Goal: Communication & Community: Answer question/provide support

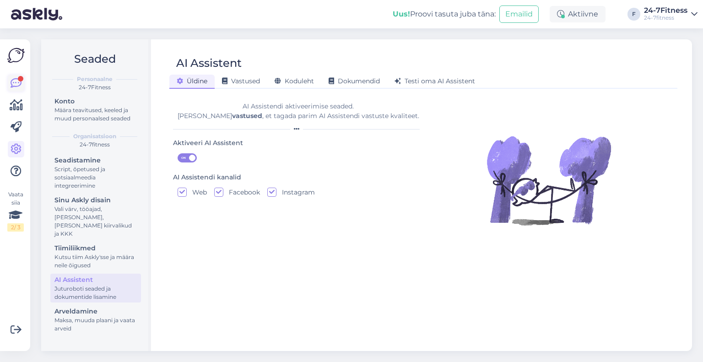
click at [23, 82] on link at bounding box center [16, 83] width 16 height 16
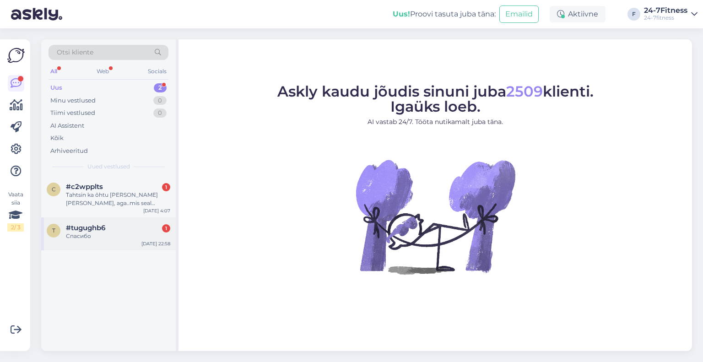
click at [91, 230] on span "#tugughb6" at bounding box center [85, 228] width 39 height 8
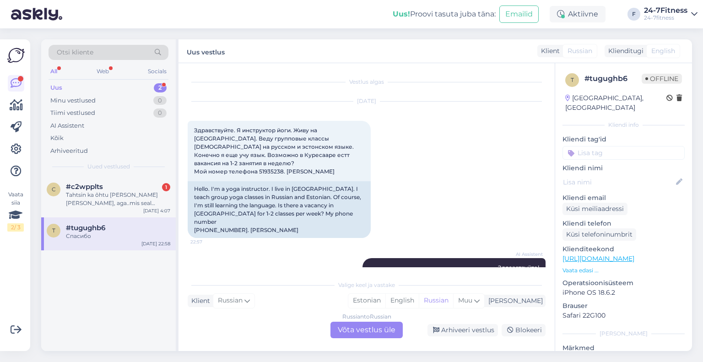
scroll to position [108, 0]
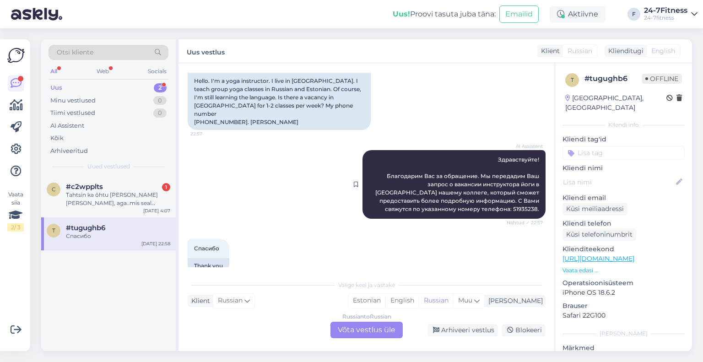
drag, startPoint x: 423, startPoint y: 168, endPoint x: 426, endPoint y: 173, distance: 5.7
click at [425, 173] on span "Здравствуйте! Благодарим Вас за обращение. Мы передадим Ваш запрос о вакансии и…" at bounding box center [457, 184] width 165 height 56
click at [426, 173] on span "Здравствуйте! Благодарим Вас за обращение. Мы передадим Ваш запрос о вакансии и…" at bounding box center [457, 184] width 165 height 56
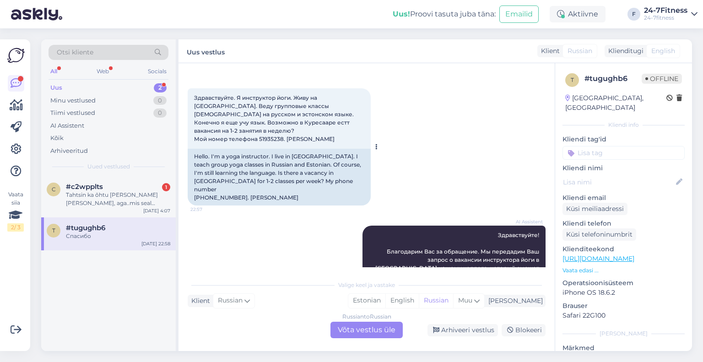
scroll to position [16, 0]
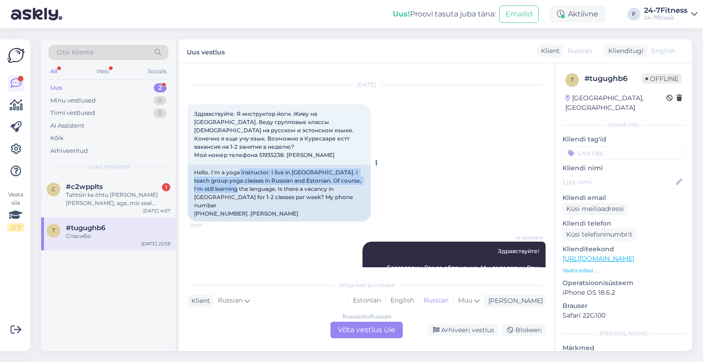
drag, startPoint x: 240, startPoint y: 165, endPoint x: 242, endPoint y: 184, distance: 18.9
click at [242, 184] on div "Hello. I'm a yoga instructor. I live in [GEOGRAPHIC_DATA]. I teach group yoga c…" at bounding box center [279, 193] width 183 height 57
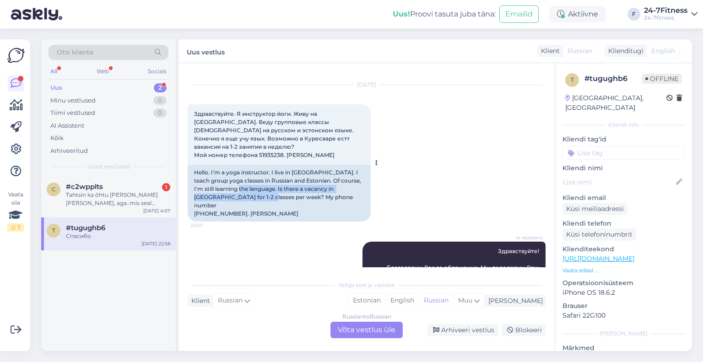
drag, startPoint x: 247, startPoint y: 188, endPoint x: 244, endPoint y: 181, distance: 8.2
click at [244, 181] on div "Hello. I'm a yoga instructor. I live in [GEOGRAPHIC_DATA]. I teach group yoga c…" at bounding box center [279, 193] width 183 height 57
drag, startPoint x: 237, startPoint y: 175, endPoint x: 240, endPoint y: 186, distance: 10.9
click at [240, 185] on div "Hello. I'm a yoga instructor. I live in [GEOGRAPHIC_DATA]. I teach group yoga c…" at bounding box center [279, 193] width 183 height 57
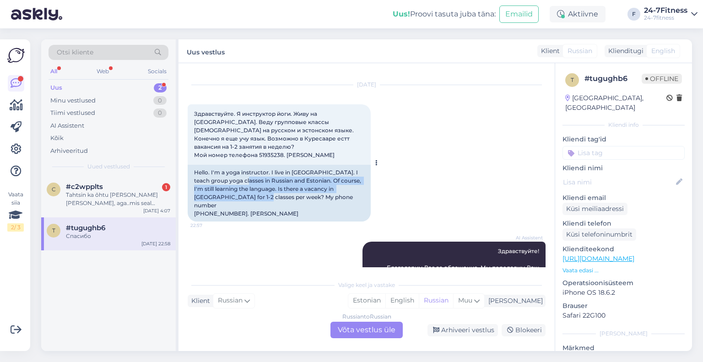
click at [240, 186] on div "Hello. I'm a yoga instructor. I live in [GEOGRAPHIC_DATA]. I teach group yoga c…" at bounding box center [279, 193] width 183 height 57
drag, startPoint x: 240, startPoint y: 186, endPoint x: 240, endPoint y: 179, distance: 6.4
click at [240, 181] on div "Hello. I'm a yoga instructor. I live in [GEOGRAPHIC_DATA]. I teach group yoga c…" at bounding box center [279, 193] width 183 height 57
click at [240, 179] on div "Hello. I'm a yoga instructor. I live in [GEOGRAPHIC_DATA]. I teach group yoga c…" at bounding box center [279, 193] width 183 height 57
drag, startPoint x: 237, startPoint y: 178, endPoint x: 241, endPoint y: 184, distance: 7.0
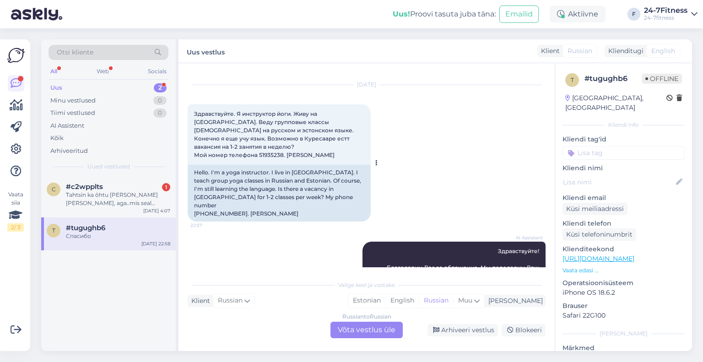
click at [240, 183] on div "Hello. I'm a yoga instructor. I live in [GEOGRAPHIC_DATA]. I teach group yoga c…" at bounding box center [279, 193] width 183 height 57
click at [241, 184] on div "Hello. I'm a yoga instructor. I live in [GEOGRAPHIC_DATA]. I teach group yoga c…" at bounding box center [279, 193] width 183 height 57
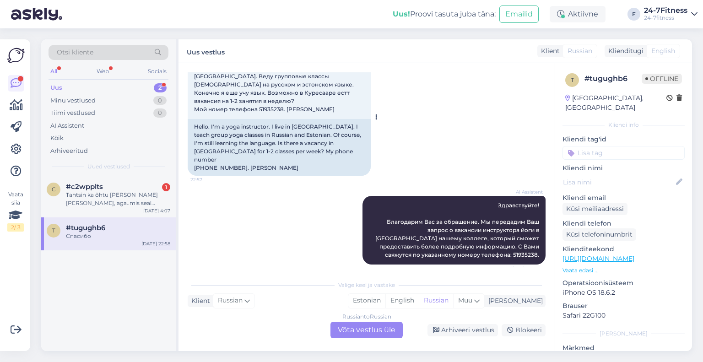
scroll to position [108, 0]
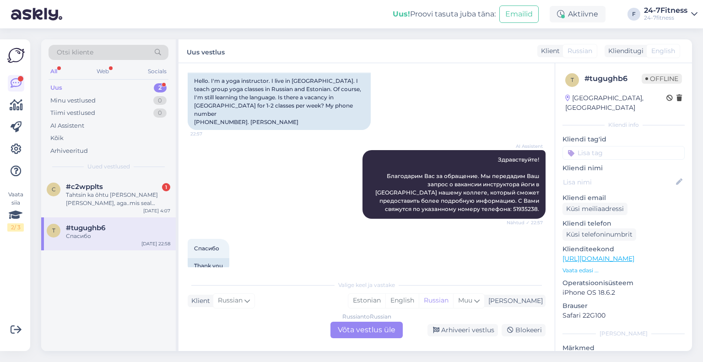
click at [361, 330] on div "Russian to Russian Võta vestlus üle" at bounding box center [366, 330] width 72 height 16
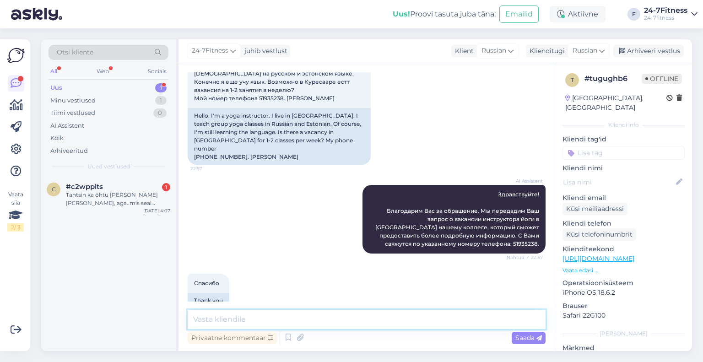
click at [280, 320] on textarea at bounding box center [367, 319] width 358 height 19
paste textarea "Здравствуйте! Рады слышать, что вас заинтересовал наш спортивный клуб. По вопро…"
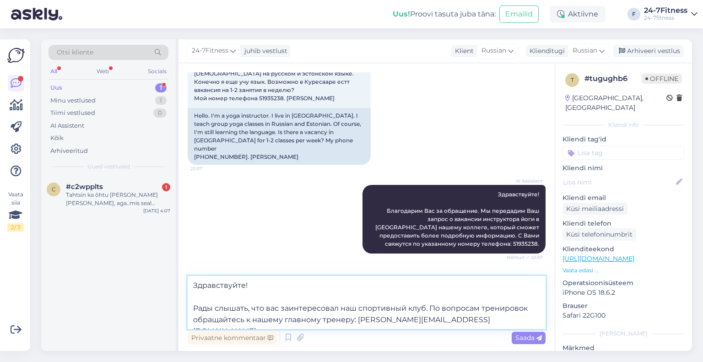
scroll to position [108, 0]
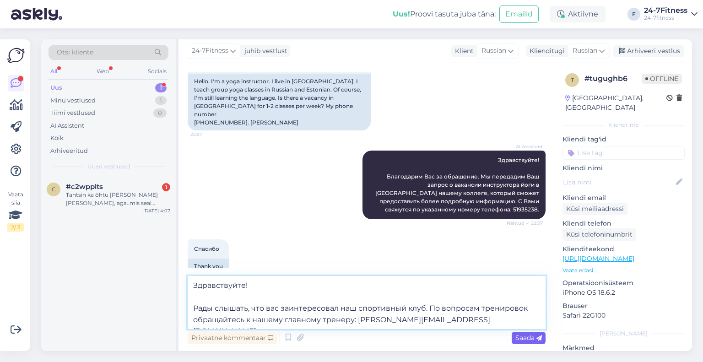
type textarea "Здравствуйте! Рады слышать, что вас заинтересовал наш спортивный клуб. По вопро…"
click at [525, 341] on span "Saada" at bounding box center [528, 338] width 27 height 8
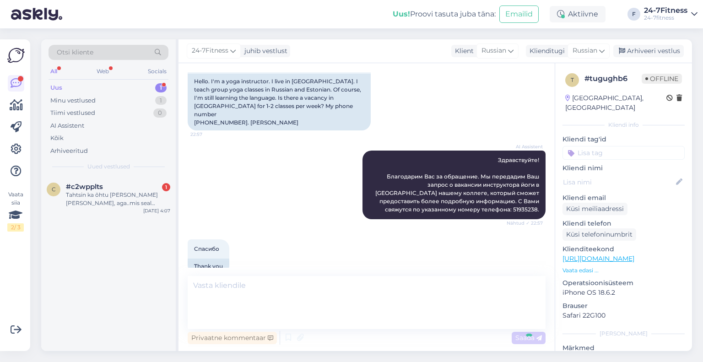
scroll to position [165, 0]
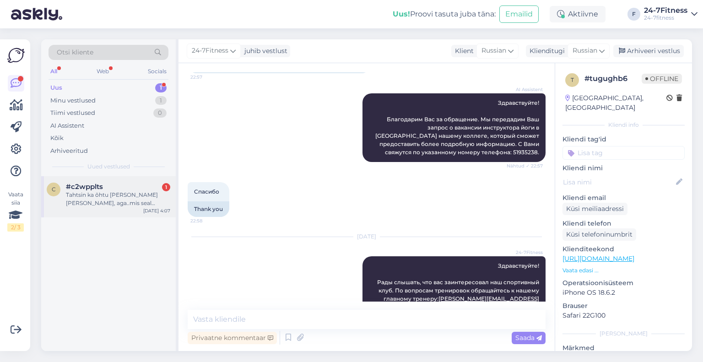
click at [137, 188] on div "#c2wpplts 1" at bounding box center [118, 187] width 104 height 8
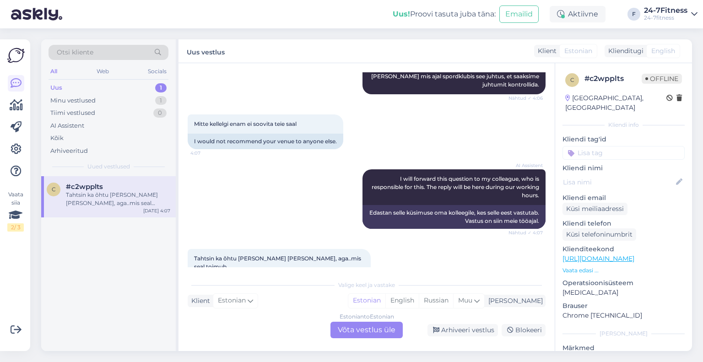
scroll to position [201, 0]
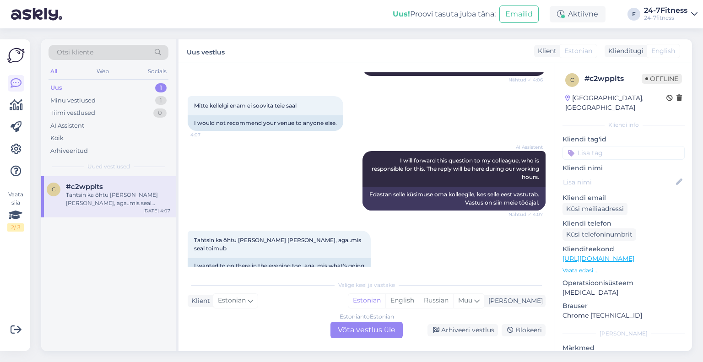
click at [360, 334] on div "Estonian to Estonian Võta vestlus üle" at bounding box center [366, 330] width 72 height 16
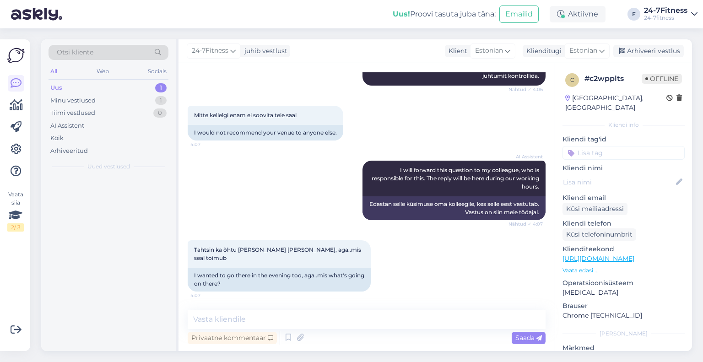
scroll to position [167, 0]
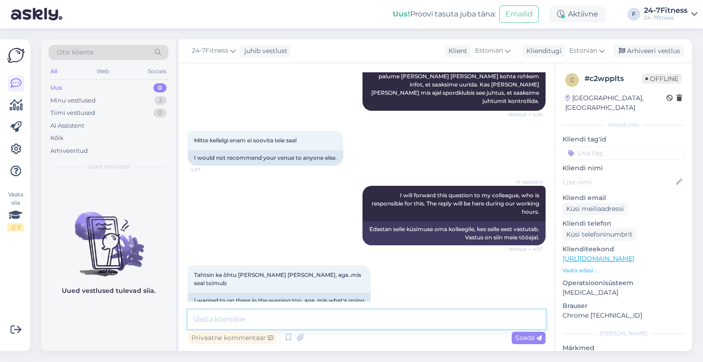
click at [264, 316] on textarea at bounding box center [367, 319] width 358 height 19
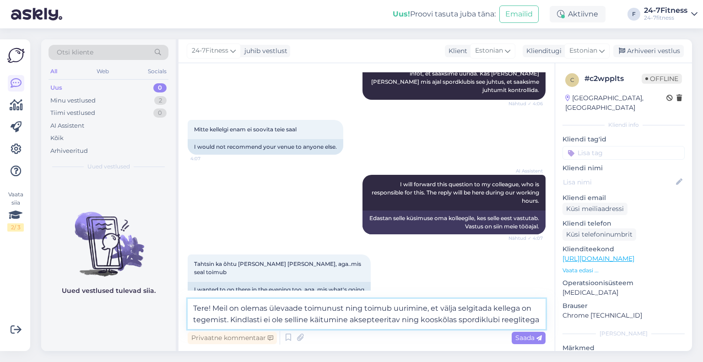
scroll to position [190, 0]
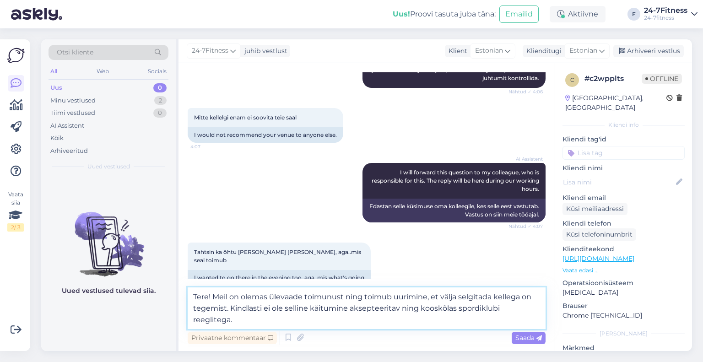
click at [232, 309] on textarea "Tere! Meil on olemas ülevaade toimunust ning toimub uurimine, et välja selgitad…" at bounding box center [367, 308] width 358 height 42
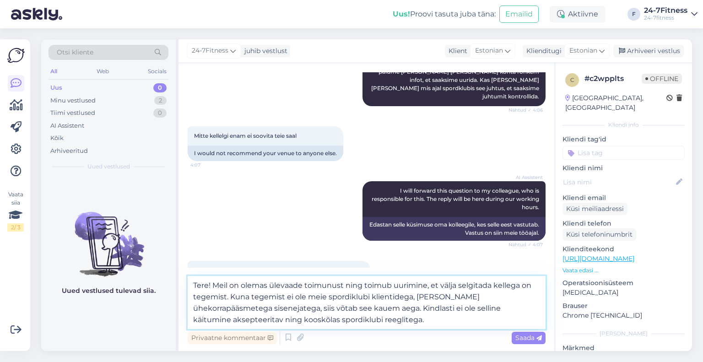
scroll to position [200, 0]
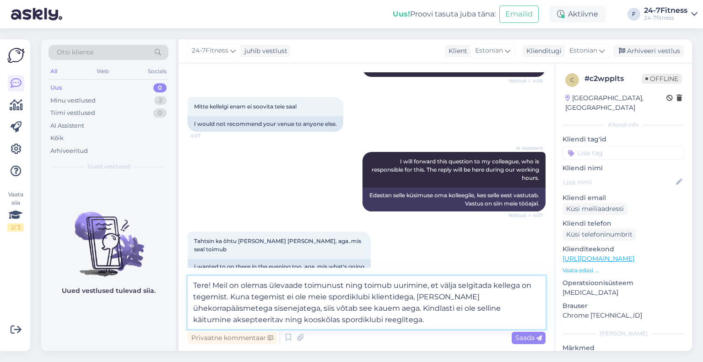
click at [336, 322] on textarea "Tere! Meil on olemas ülevaade toimunust ning toimub uurimine, et välja selgitad…" at bounding box center [367, 302] width 358 height 53
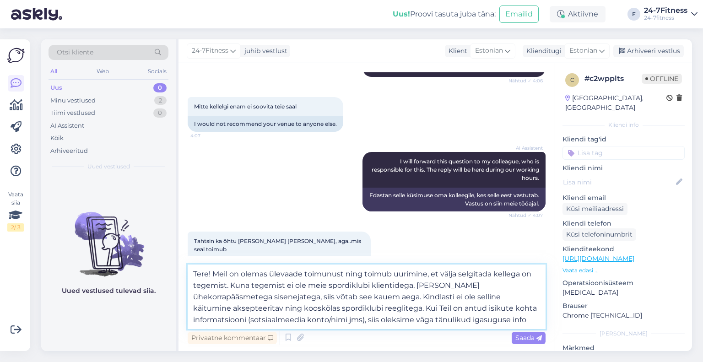
drag, startPoint x: 340, startPoint y: 296, endPoint x: 226, endPoint y: 283, distance: 114.2
click at [226, 283] on textarea "Tere! Meil on olemas ülevaade toimunust ning toimub uurimine, et välja selgitad…" at bounding box center [367, 297] width 358 height 65
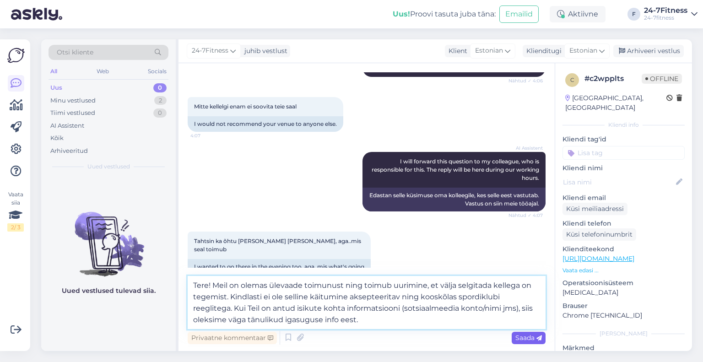
type textarea "Tere! Meil on olemas ülevaade toimunust ning toimub uurimine, et välja selgitad…"
click at [520, 337] on span "Saada" at bounding box center [528, 338] width 27 height 8
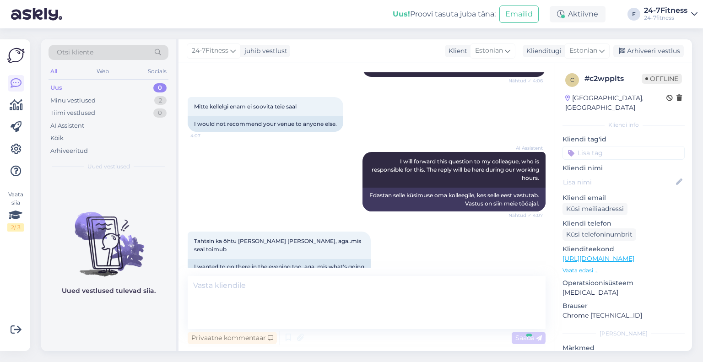
scroll to position [247, 0]
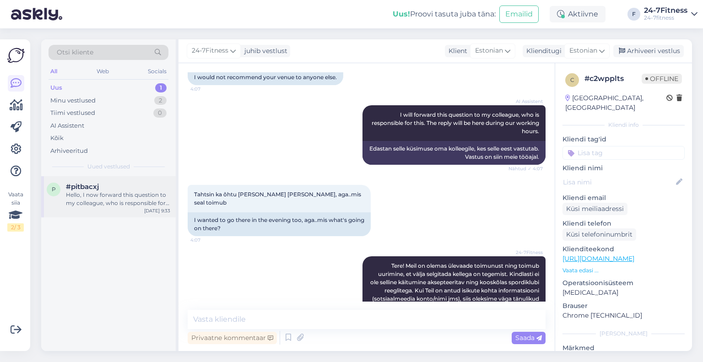
click at [116, 194] on div "Hello, I now forward this question to my colleague, who is responsible for this…" at bounding box center [118, 199] width 104 height 16
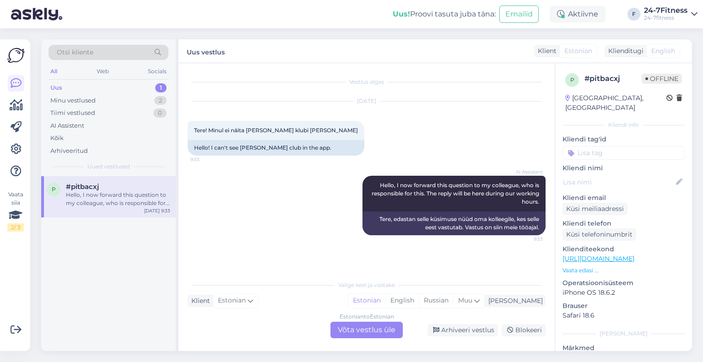
click at [349, 330] on div "Estonian to Estonian Võta vestlus üle" at bounding box center [366, 330] width 72 height 16
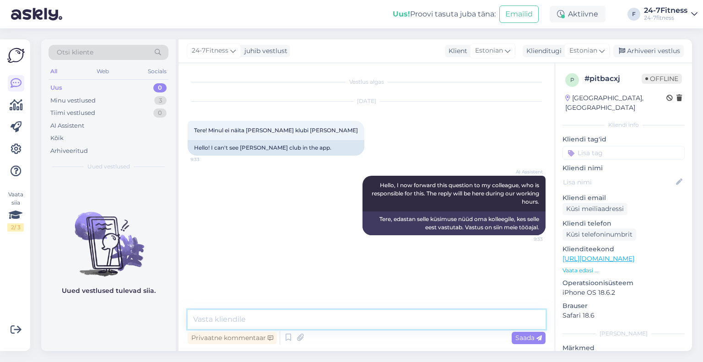
click at [261, 318] on textarea at bounding box center [367, 319] width 358 height 19
paste textarea "Lor Ipsu dolorsi am cons Adip elitsedd, eius tempo incididuntu lab etdolore mag…"
type textarea "Lore! Ips Dolo sitamet co adip Elit seddoeiu, temp incid utlaboreetd mag aliqua…"
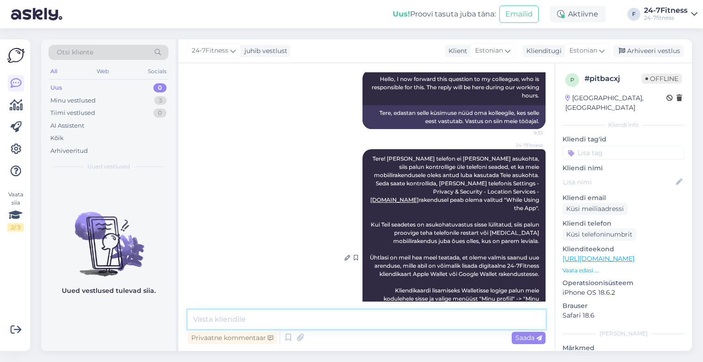
scroll to position [172, 0]
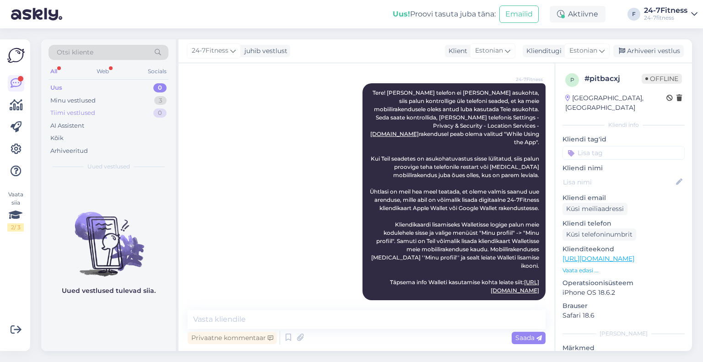
click at [117, 107] on div "Tiimi vestlused 0" at bounding box center [109, 113] width 120 height 13
click at [118, 95] on div "Minu vestlused 3" at bounding box center [109, 100] width 120 height 13
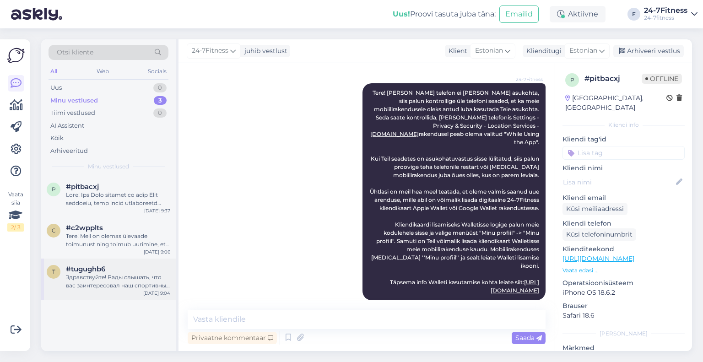
click at [102, 273] on div "Здравствуйте! Рады слышать, что вас заинтересовал наш спортивный клуб. По вопро…" at bounding box center [118, 281] width 104 height 16
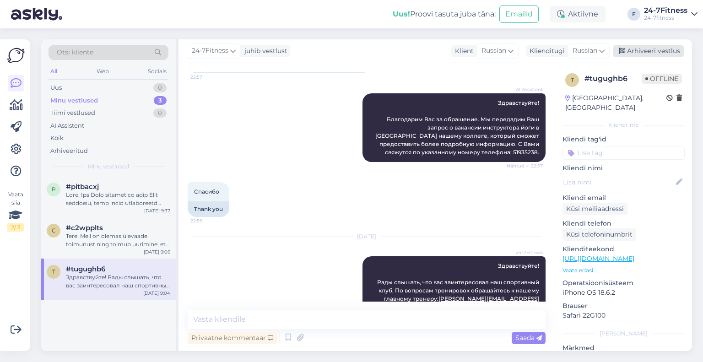
click at [628, 49] on div "Arhiveeri vestlus" at bounding box center [648, 51] width 70 height 12
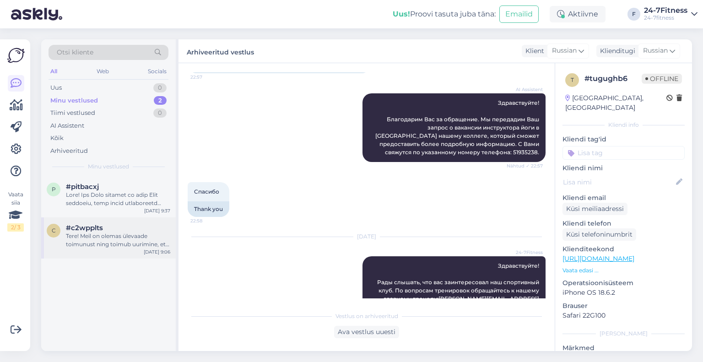
click at [98, 236] on div "Tere! Meil on olemas ülevaade toimunust ning toimub uurimine, et välja selgitad…" at bounding box center [118, 240] width 104 height 16
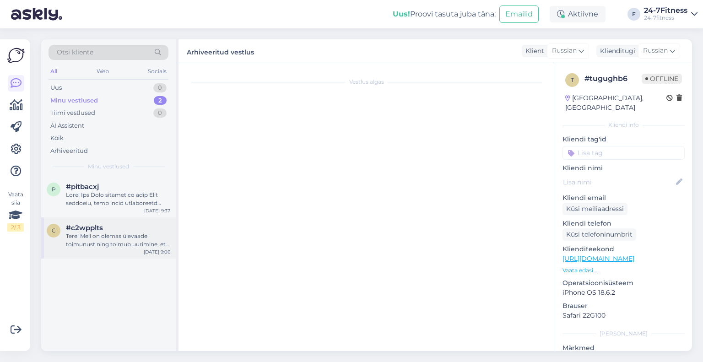
scroll to position [247, 0]
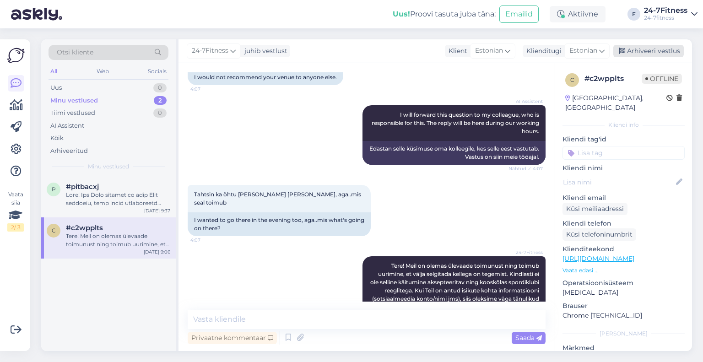
click at [650, 52] on div "Arhiveeri vestlus" at bounding box center [648, 51] width 70 height 12
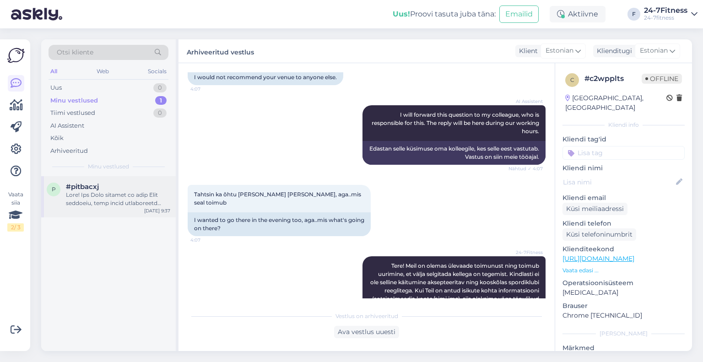
click at [107, 188] on div "#pitbacxj" at bounding box center [118, 187] width 104 height 8
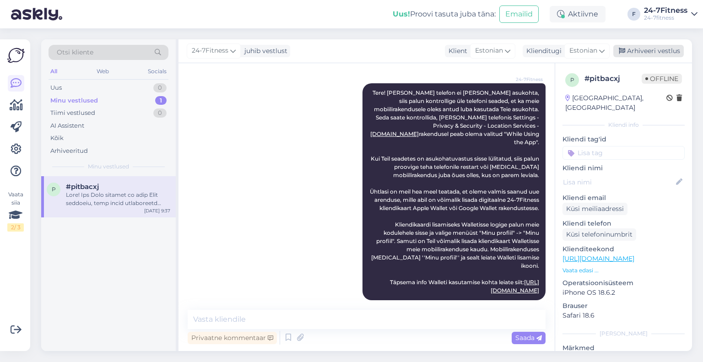
click at [649, 53] on div "Arhiveeri vestlus" at bounding box center [648, 51] width 70 height 12
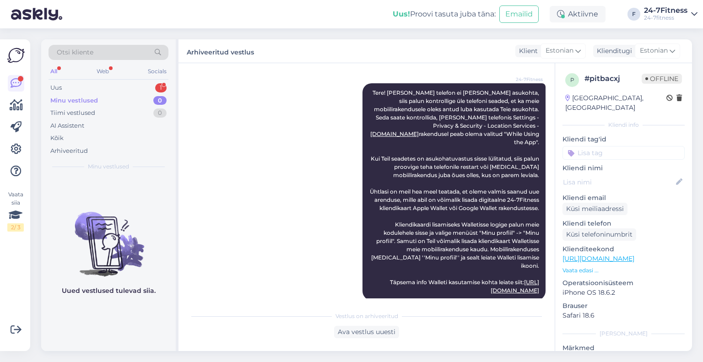
click at [80, 95] on div "Minu vestlused 0" at bounding box center [109, 100] width 120 height 13
click at [80, 89] on div "Uus 1" at bounding box center [109, 87] width 120 height 13
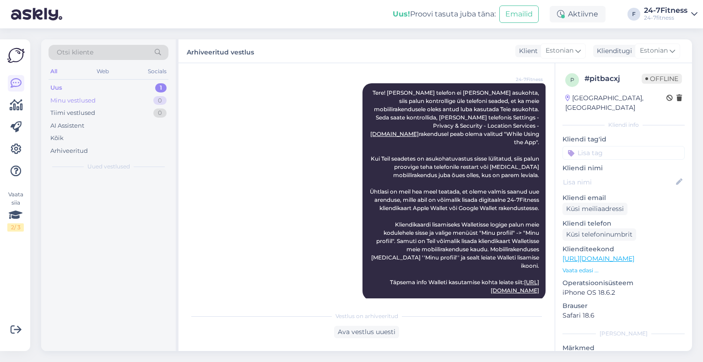
click at [78, 96] on div "Minu vestlused" at bounding box center [72, 100] width 45 height 9
click at [76, 89] on div "Uus 1" at bounding box center [109, 87] width 120 height 13
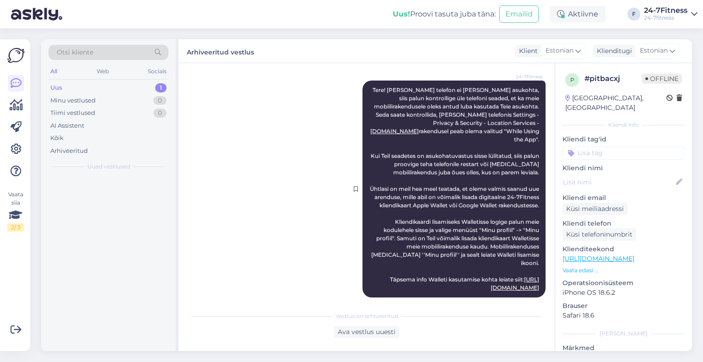
scroll to position [176, 0]
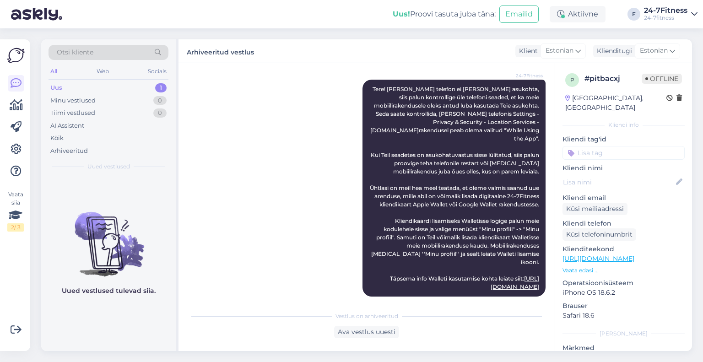
click at [78, 89] on div "Uus 1" at bounding box center [109, 87] width 120 height 13
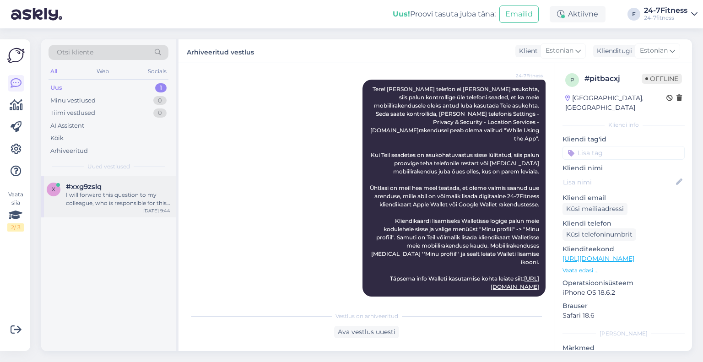
click at [82, 184] on span "#xxg9zslq" at bounding box center [84, 187] width 36 height 8
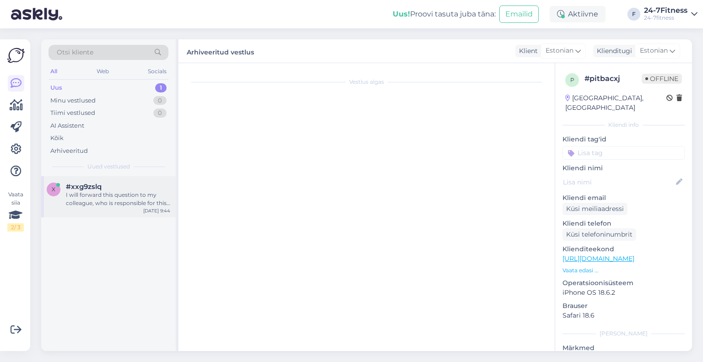
scroll to position [1343, 0]
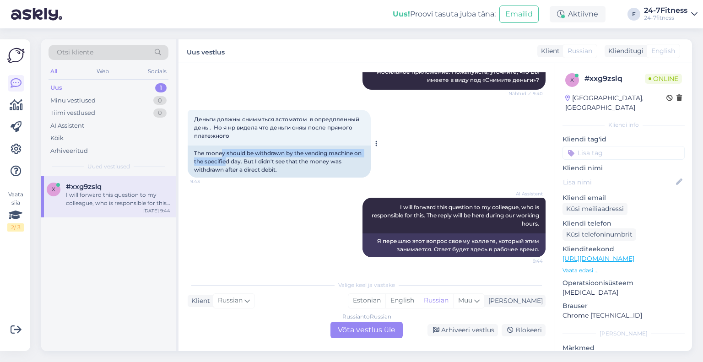
click at [225, 158] on div "The money should be withdrawn by the vending machine on the specified day. But …" at bounding box center [279, 162] width 183 height 32
click at [229, 168] on div "The money should be withdrawn by the vending machine on the specified day. But …" at bounding box center [279, 162] width 183 height 32
drag, startPoint x: 230, startPoint y: 170, endPoint x: 229, endPoint y: 162, distance: 7.5
click at [229, 163] on div "The money should be withdrawn by the vending machine on the specified day. But …" at bounding box center [279, 162] width 183 height 32
click at [229, 162] on div "The money should be withdrawn by the vending machine on the specified day. But …" at bounding box center [279, 162] width 183 height 32
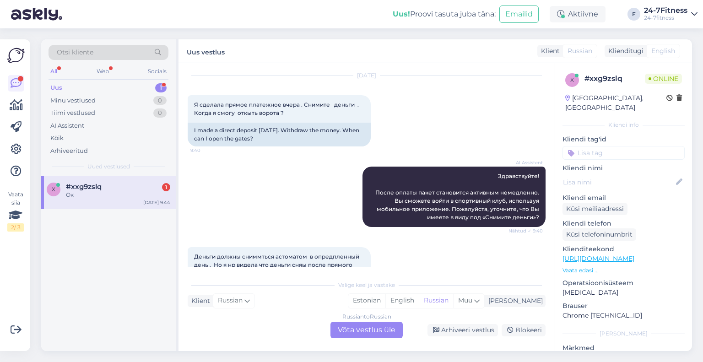
scroll to position [1124, 0]
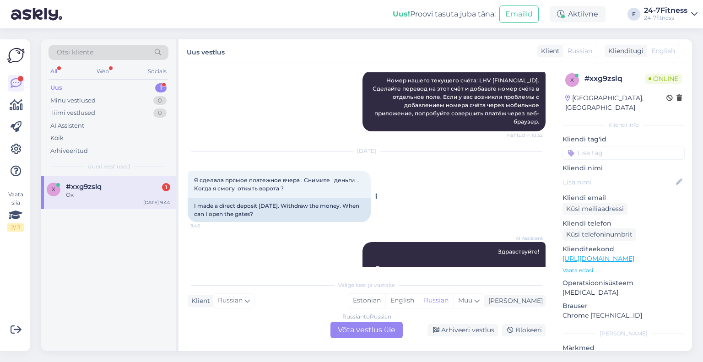
drag, startPoint x: 222, startPoint y: 190, endPoint x: 226, endPoint y: 196, distance: 6.8
click at [225, 192] on span "Я сделала прямое платежное вчера . Снимите деньги . Когда я смогу откыть ворота…" at bounding box center [278, 184] width 168 height 15
click at [226, 192] on span "Я сделала прямое платежное вчера . Снимите деньги . Когда я смогу откыть ворота…" at bounding box center [278, 184] width 168 height 15
drag, startPoint x: 226, startPoint y: 209, endPoint x: 227, endPoint y: 215, distance: 6.0
click at [227, 215] on div "I made a direct deposit [DATE]. Withdraw the money. When can I open the gates?" at bounding box center [279, 210] width 183 height 24
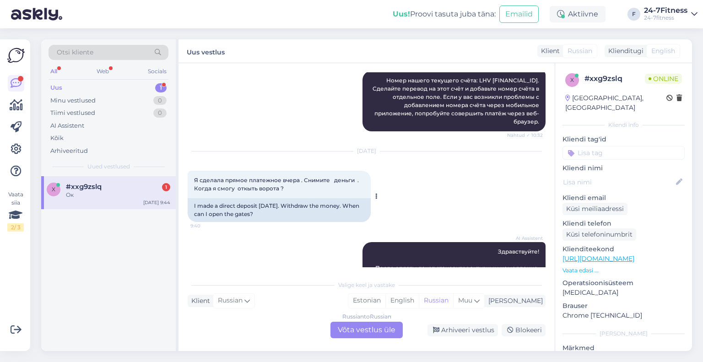
drag, startPoint x: 230, startPoint y: 221, endPoint x: 229, endPoint y: 211, distance: 10.1
click at [229, 213] on div "I made a direct deposit [DATE]. Withdraw the money. When can I open the gates?" at bounding box center [279, 210] width 183 height 24
click at [229, 209] on div "I made a direct deposit [DATE]. Withdraw the money. When can I open the gates?" at bounding box center [279, 210] width 183 height 24
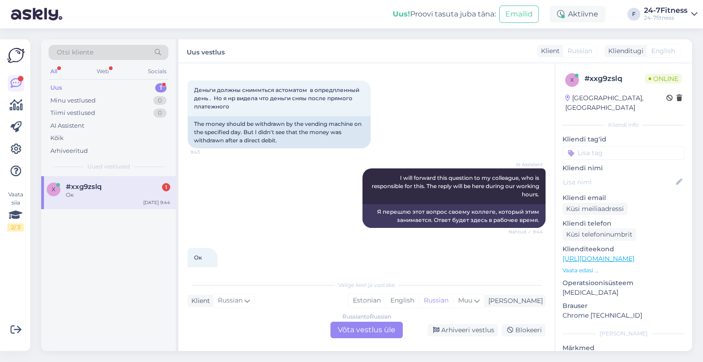
scroll to position [1353, 0]
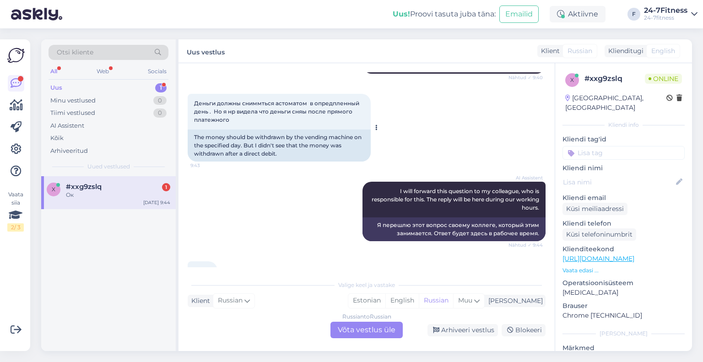
click at [223, 120] on div "Деньги должны сниммться астоматом в опредпленный день . Но я нр видела что день…" at bounding box center [279, 112] width 183 height 36
drag, startPoint x: 218, startPoint y: 117, endPoint x: 189, endPoint y: 114, distance: 29.4
click at [189, 114] on div "Деньги должны сниммться астоматом в опредпленный день . Но я нр видела что день…" at bounding box center [279, 112] width 183 height 36
click at [238, 125] on div "Деньги должны сниммться астоматом в опредпленный день . Но я нр видела что день…" at bounding box center [279, 112] width 183 height 36
drag, startPoint x: 213, startPoint y: 116, endPoint x: 224, endPoint y: 125, distance: 13.7
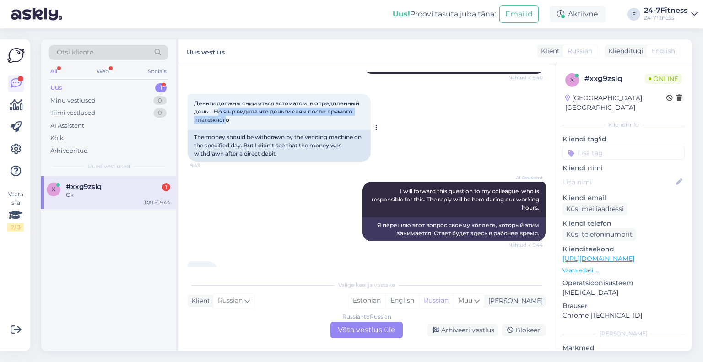
click at [224, 123] on span "Деньги должны сниммться астоматом в опредпленный день . Но я нр видела что день…" at bounding box center [277, 111] width 167 height 23
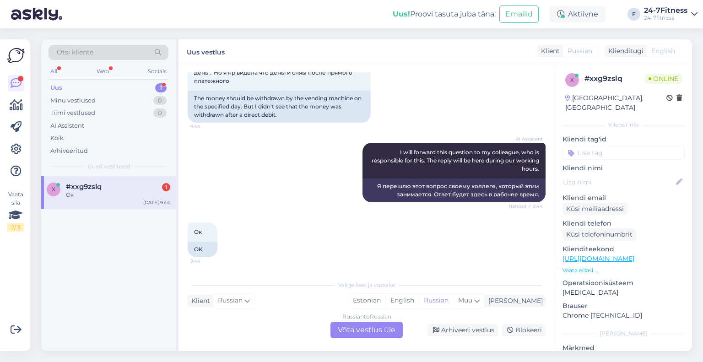
click at [344, 331] on div "Russian to Russian Võta vestlus üle" at bounding box center [366, 330] width 72 height 16
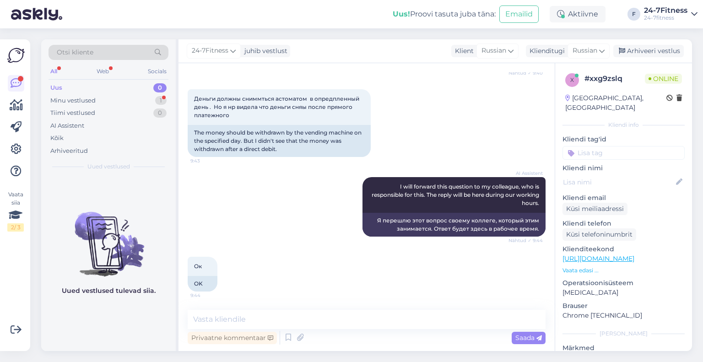
scroll to position [1364, 0]
click at [263, 320] on textarea at bounding box center [367, 319] width 358 height 19
click at [292, 307] on div "Vestlus algas [DATE] Mul on [PERSON_NAME] number . Ma pean maksta 15:28 Mul on …" at bounding box center [367, 207] width 376 height 288
click at [278, 318] on textarea at bounding box center [367, 319] width 358 height 19
paste textarea "Здравствуйте! Пожалуйста, уточните ваш вопрос. Вы вчера купили абонемент в наш …"
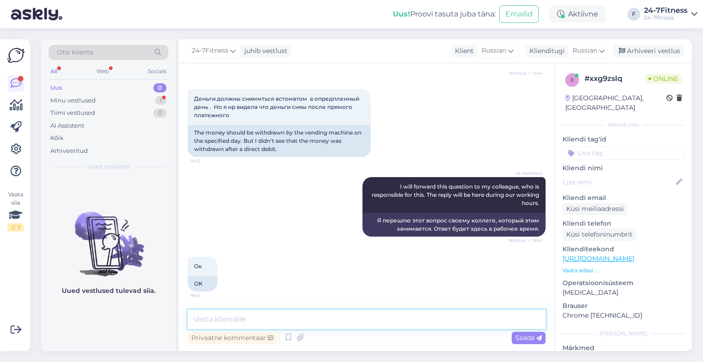
type textarea "Здравствуйте! Пожалуйста, уточните ваш вопрос. Вы вчера купили абонемент в наш …"
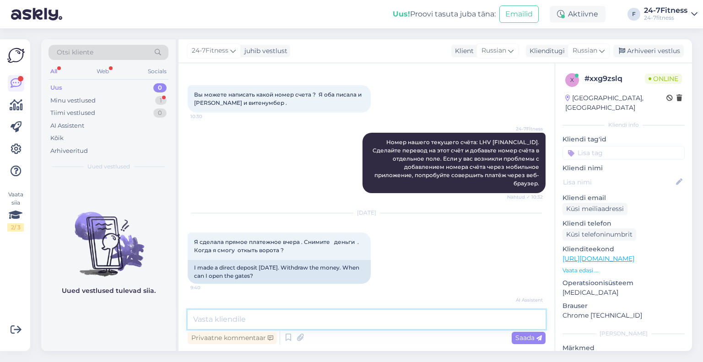
scroll to position [1428, 0]
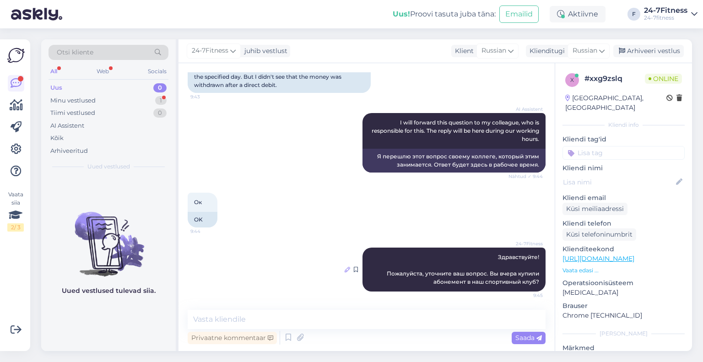
click at [345, 270] on icon at bounding box center [347, 269] width 5 height 5
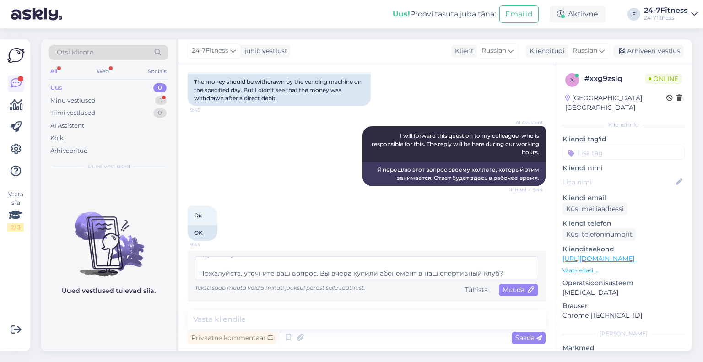
scroll to position [0, 0]
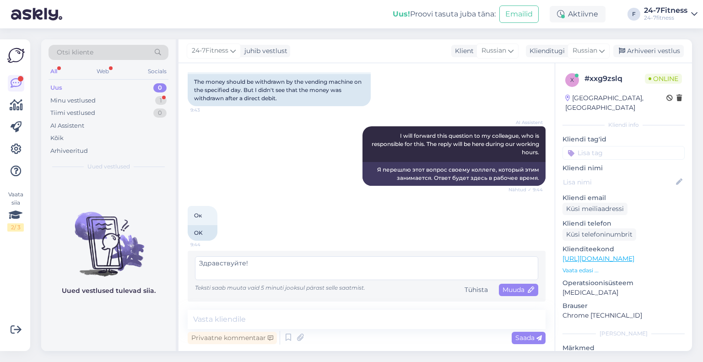
drag, startPoint x: 506, startPoint y: 277, endPoint x: 188, endPoint y: 262, distance: 318.5
click at [188, 262] on div "Здравствуйте! Пожалуйста, уточните ваш вопрос. Вы вчера купили абонемент в наш …" at bounding box center [367, 276] width 358 height 51
click at [489, 292] on div "Teksti saab muuta [PERSON_NAME] 5 minuti jooksul pärast selle saatmist. Tühista…" at bounding box center [366, 290] width 343 height 12
click at [503, 292] on span "Muuda" at bounding box center [519, 290] width 32 height 8
click at [262, 271] on textarea at bounding box center [366, 268] width 343 height 24
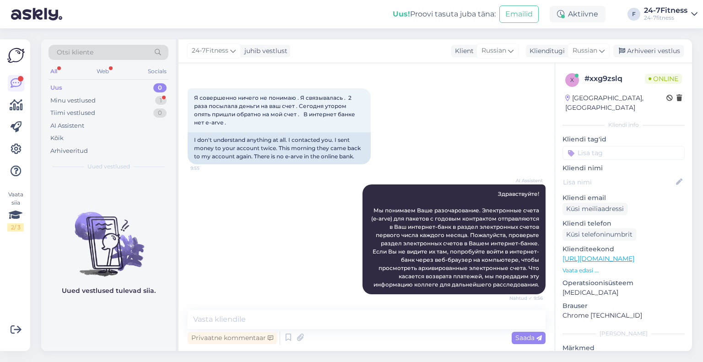
scroll to position [271, 0]
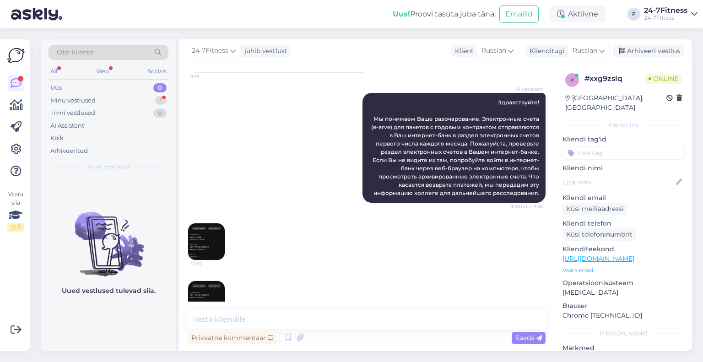
click at [221, 239] on img at bounding box center [206, 241] width 37 height 37
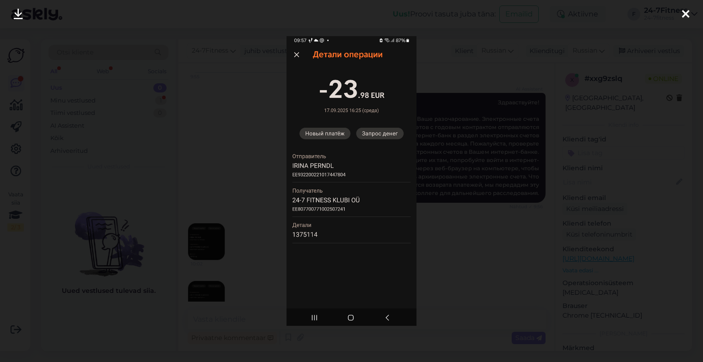
click at [271, 204] on div at bounding box center [351, 181] width 703 height 362
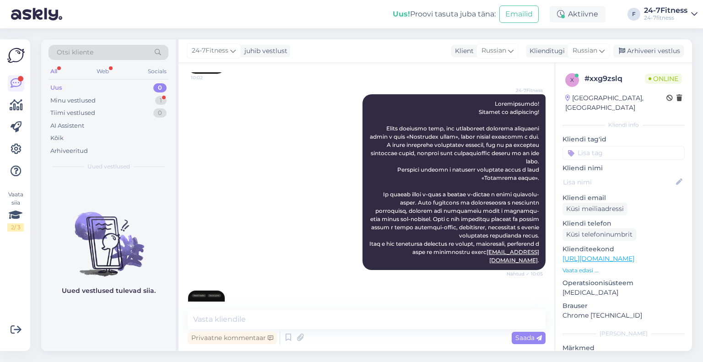
scroll to position [1414, 0]
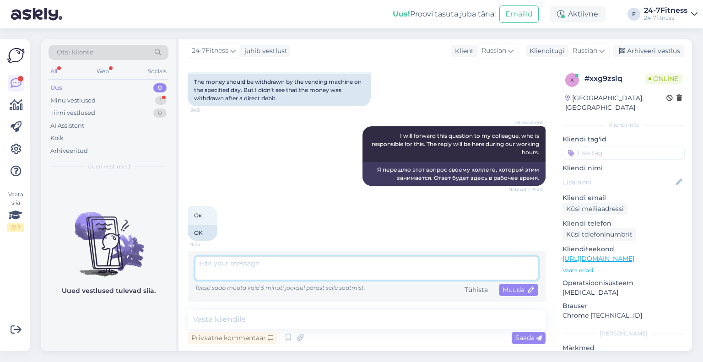
click at [269, 267] on textarea at bounding box center [366, 268] width 343 height 24
paste textarea "Здравствуйте! Пожалуйста, пришлите платёжное поручение, чтобы мы могли проверит…"
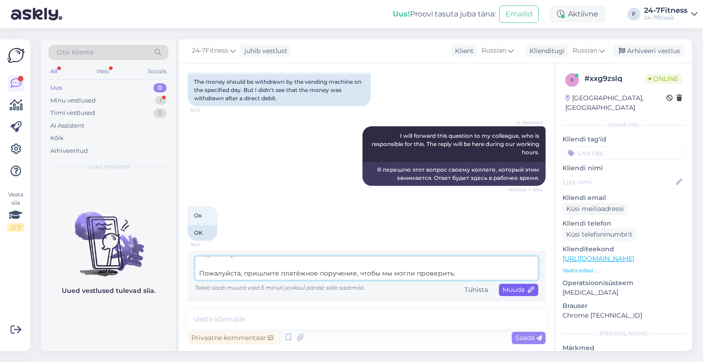
scroll to position [9, 0]
type textarea "Здравствуйте! Пожалуйста, пришлите платёжное поручение, чтобы мы могли проверит…"
click at [505, 290] on span "Muuda" at bounding box center [519, 290] width 32 height 8
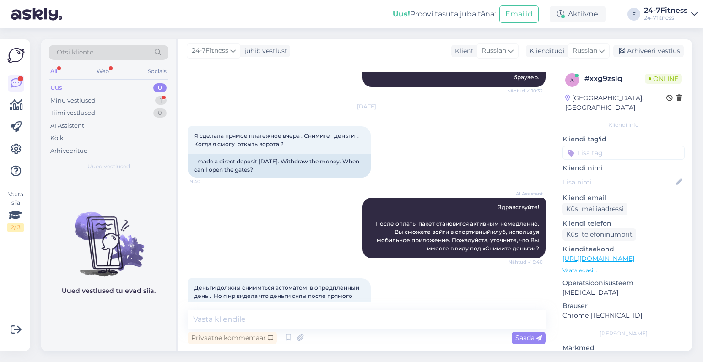
scroll to position [1154, 0]
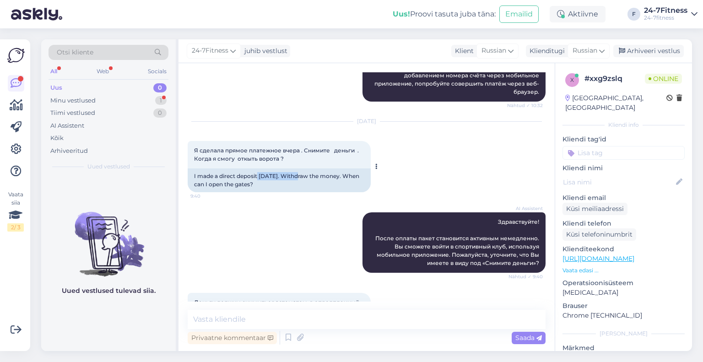
drag, startPoint x: 258, startPoint y: 181, endPoint x: 305, endPoint y: 186, distance: 47.0
click at [305, 186] on div "I made a direct deposit [DATE]. Withdraw the money. When can I open the gates?" at bounding box center [279, 180] width 183 height 24
click at [305, 192] on div "I made a direct deposit [DATE]. Withdraw the money. When can I open the gates?" at bounding box center [279, 180] width 183 height 24
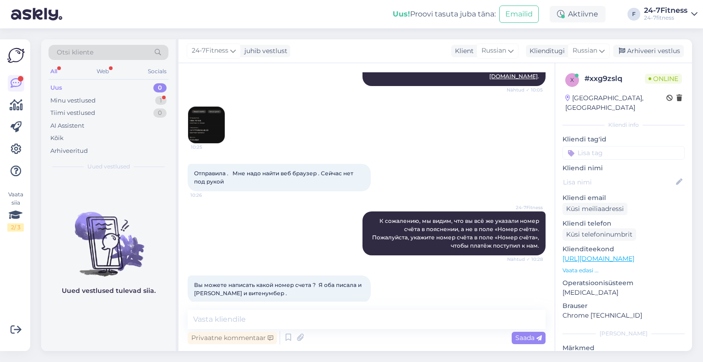
scroll to position [833, 0]
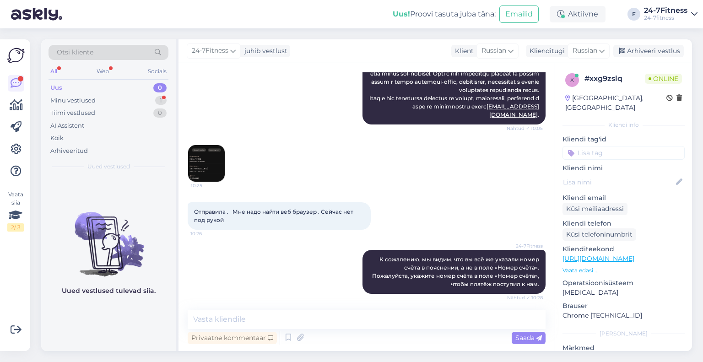
click at [194, 168] on img at bounding box center [206, 163] width 37 height 37
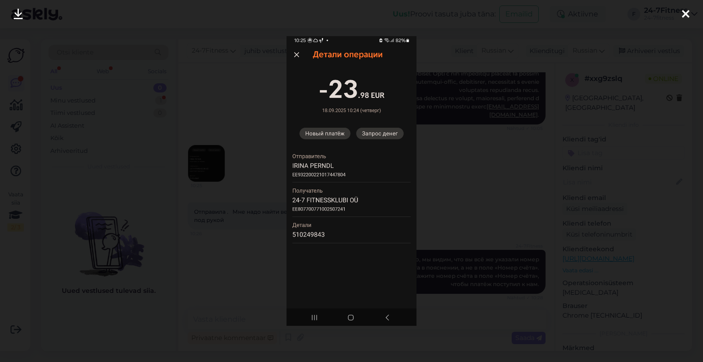
click at [253, 131] on div at bounding box center [351, 181] width 703 height 362
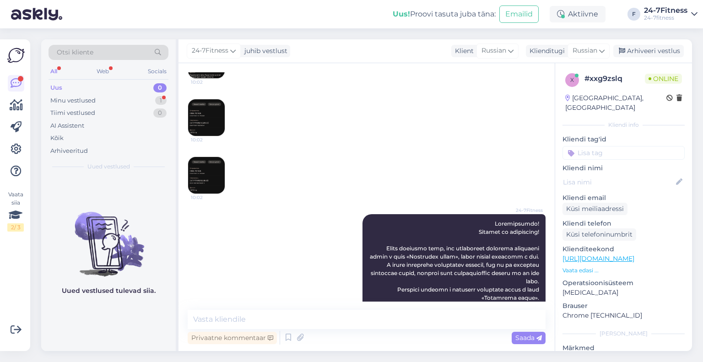
scroll to position [513, 0]
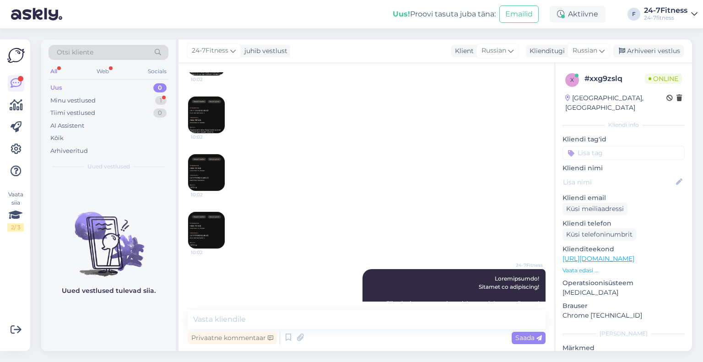
click at [207, 154] on div "10:02" at bounding box center [207, 173] width 38 height 38
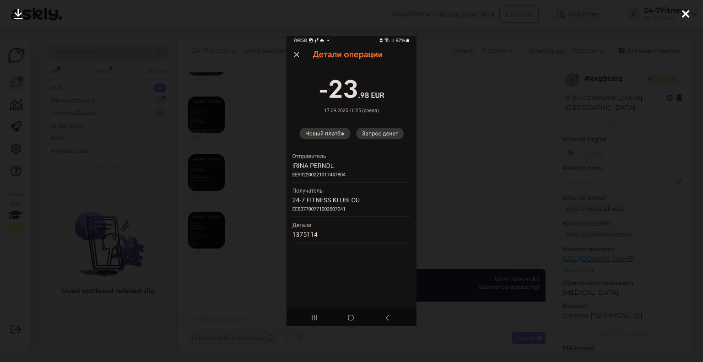
click at [233, 216] on div at bounding box center [351, 181] width 703 height 362
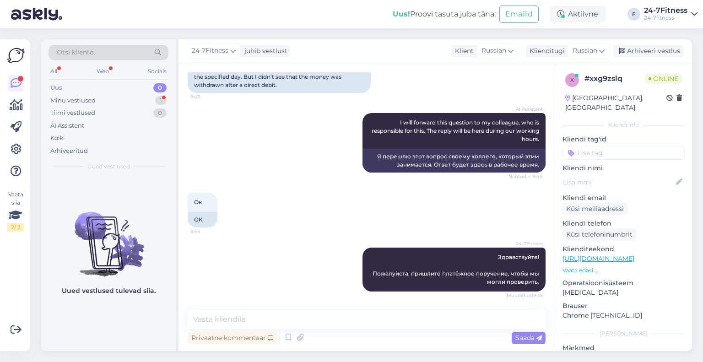
scroll to position [1428, 0]
click at [237, 316] on textarea at bounding box center [367, 319] width 358 height 19
paste textarea "В настоящее время наш банк не отображает ваш перевод при проверке."
type textarea "В настоящее время наш банк не отображает ваш перевод при проверке."
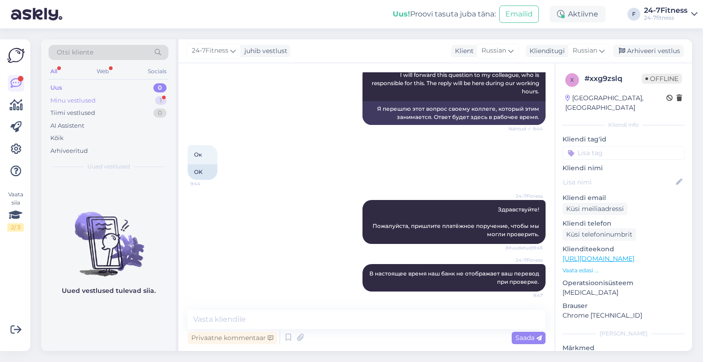
click at [104, 99] on div "Minu vestlused 1" at bounding box center [109, 100] width 120 height 13
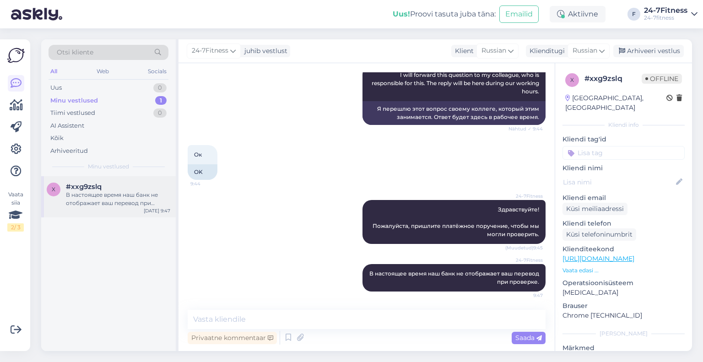
click at [94, 204] on div "В настоящее время наш банк не отображает ваш перевод при проверке." at bounding box center [118, 199] width 104 height 16
click at [99, 93] on div "Uus 1" at bounding box center [109, 87] width 120 height 13
click at [88, 192] on div "На сайте есть информация о бесплатной тренировки 💪🏻" at bounding box center [118, 199] width 104 height 16
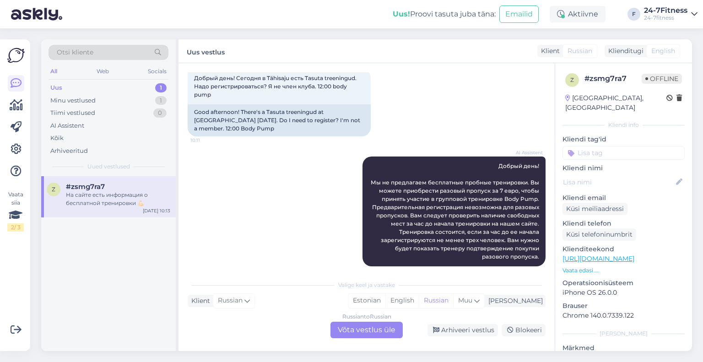
scroll to position [0, 0]
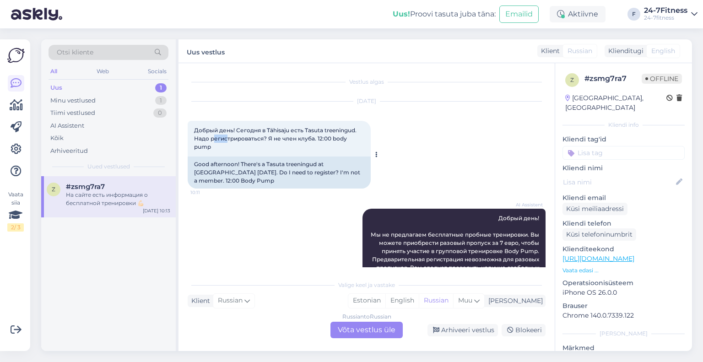
click at [213, 137] on span "Добрый день! Сегодня в Tähisaju есть Tasuta treeningud. Надо регистрироваться? …" at bounding box center [276, 138] width 164 height 23
drag, startPoint x: 276, startPoint y: 144, endPoint x: 267, endPoint y: 139, distance: 9.4
click at [267, 139] on div "Добрый день! Сегодня в Tähisaju есть Tasuta treeningud. Надо регистрироваться? …" at bounding box center [279, 139] width 183 height 36
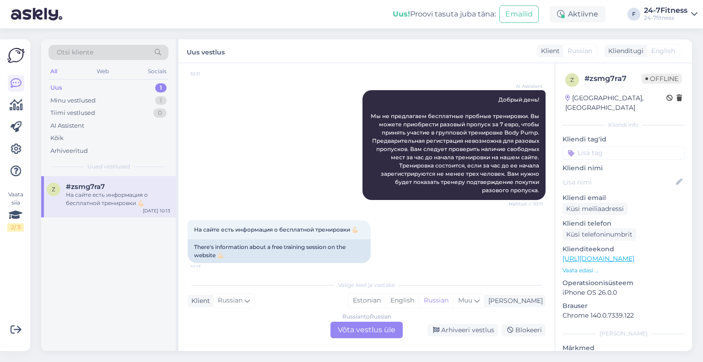
scroll to position [125, 0]
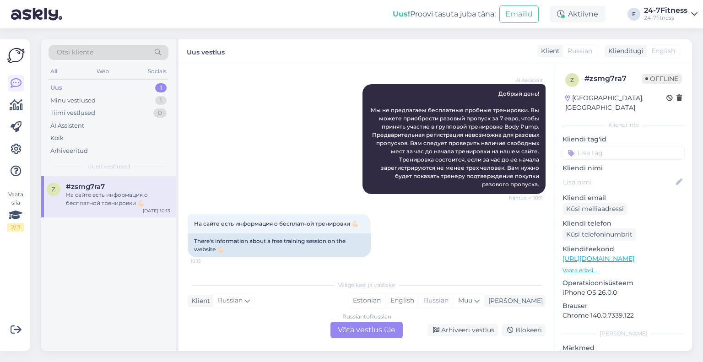
click at [367, 336] on div "Russian to Russian Võta vestlus üle" at bounding box center [366, 330] width 72 height 16
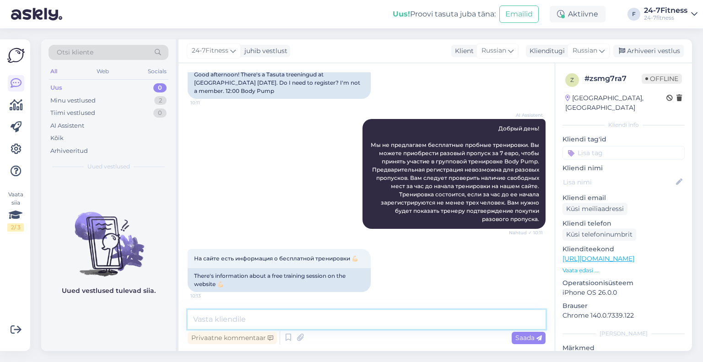
click at [249, 314] on textarea at bounding box center [367, 319] width 358 height 19
paste textarea "К сожалению, это специальное мероприятие, поэтому вам предоставили неверную инф…"
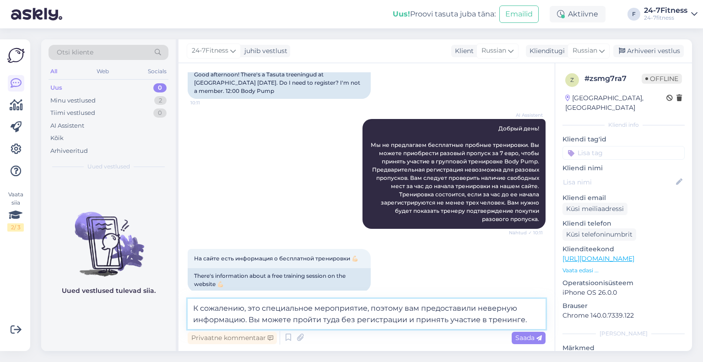
type textarea "К сожалению, это специальное мероприятие, поэтому вам предоставили неверную инф…"
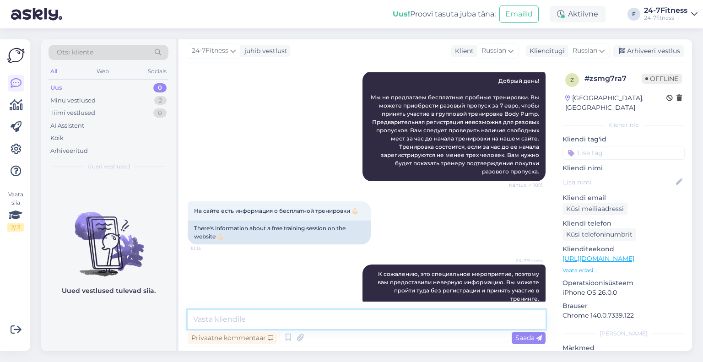
scroll to position [154, 0]
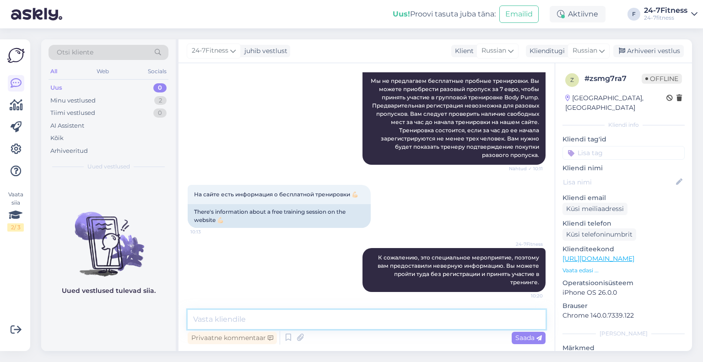
paste textarea "Вход возможен за 15 минут до начала занятия через дверь рядом с турникетом (вхо…"
type textarea "Вход возможен за 15 минут до начала занятия через дверь рядом с турникетом (вхо…"
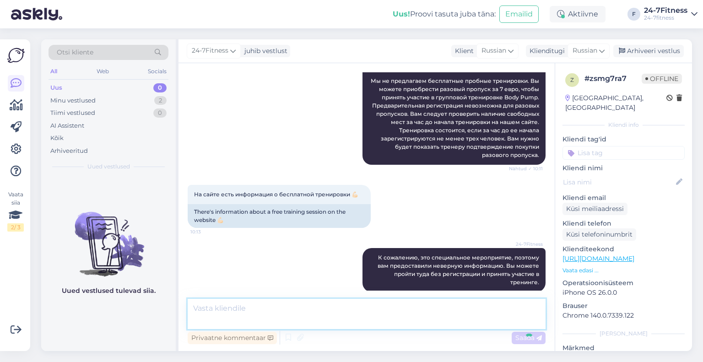
scroll to position [210, 0]
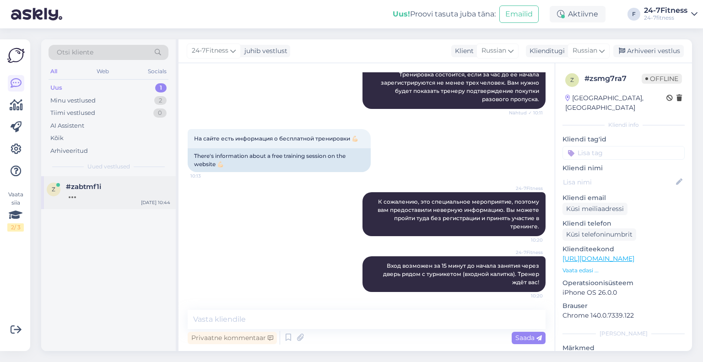
click at [97, 177] on div "z #zabtmf1i [DATE] 10:44" at bounding box center [108, 192] width 135 height 33
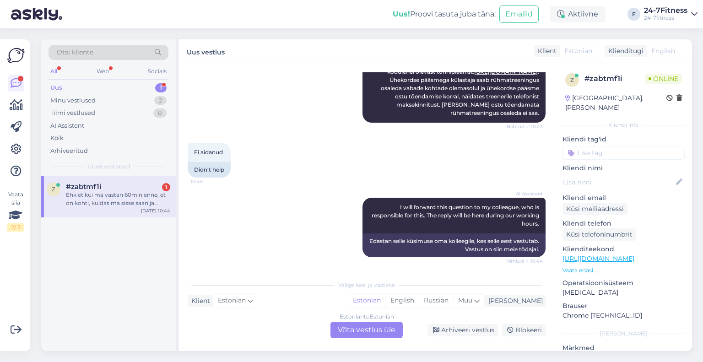
scroll to position [337, 0]
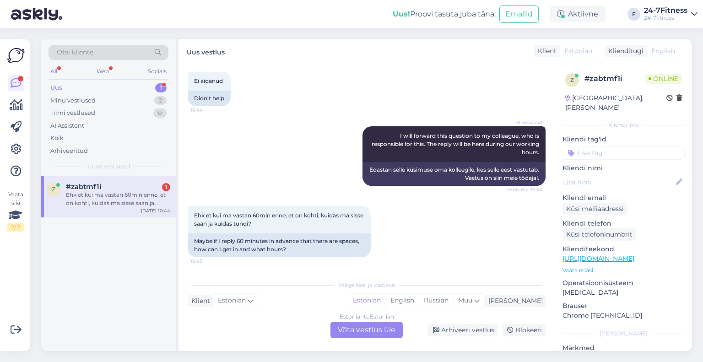
click at [363, 330] on div "Estonian to Estonian Võta vestlus üle" at bounding box center [366, 330] width 72 height 16
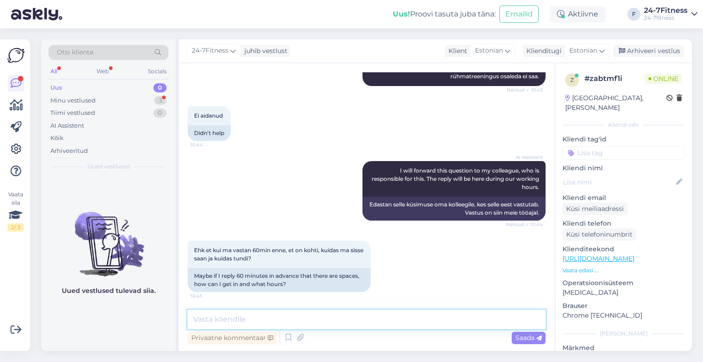
click at [259, 314] on textarea at bounding box center [367, 319] width 358 height 19
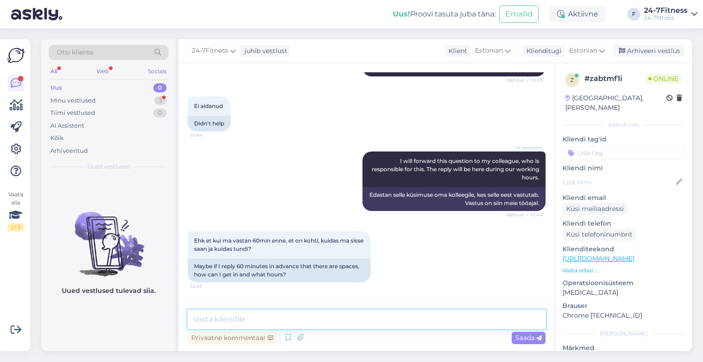
scroll to position [341, 0]
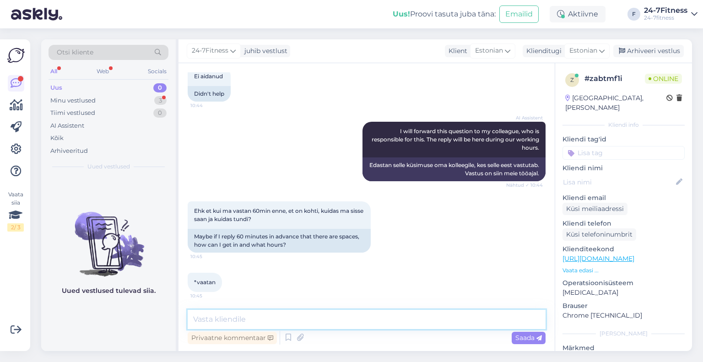
click at [238, 322] on textarea at bounding box center [367, 319] width 358 height 19
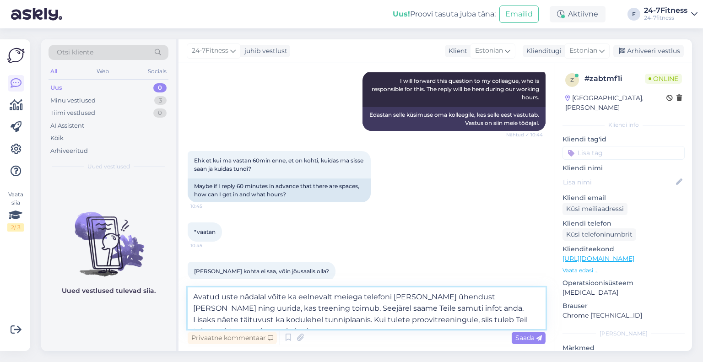
scroll to position [451, 0]
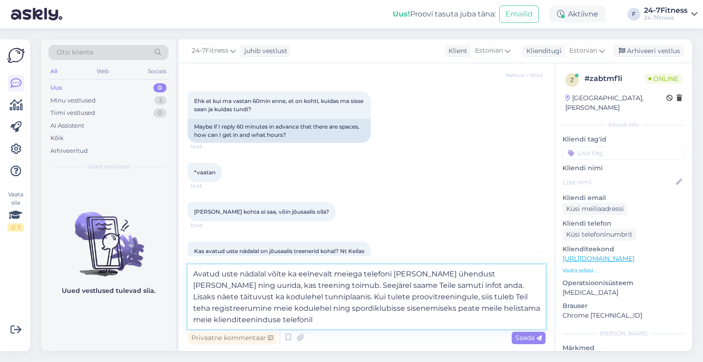
type textarea "Avatud uste nädalal võite ka eelnevalt meiega telefoni [PERSON_NAME] ühendust […"
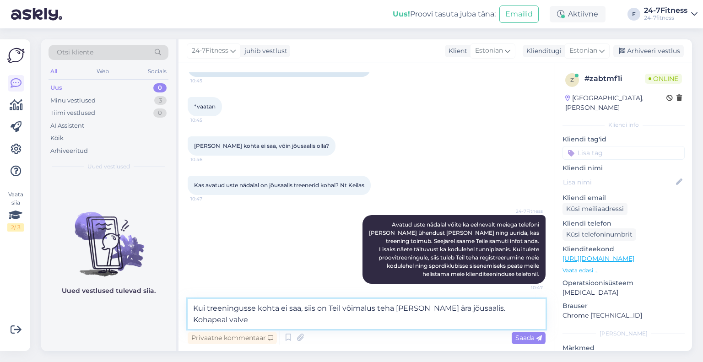
scroll to position [528, 0]
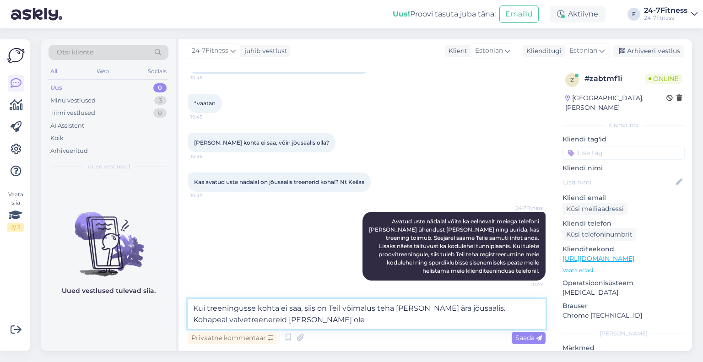
type textarea "Kui treeningusse kohta ei saa, siis on Teil võimalus teha [PERSON_NAME] ära jõu…"
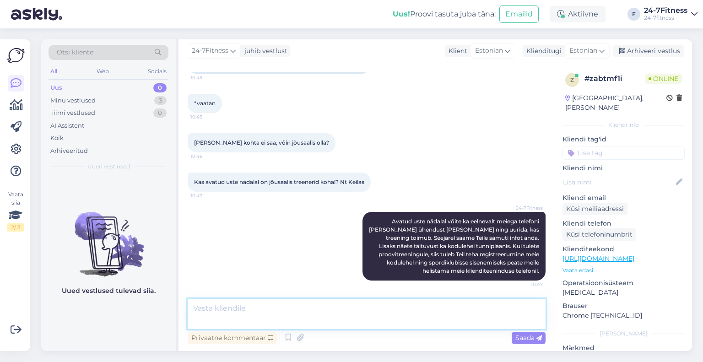
scroll to position [565, 0]
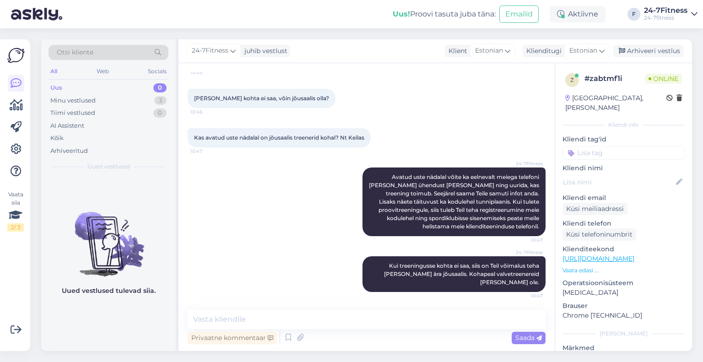
click at [15, 141] on div at bounding box center [16, 127] width 16 height 104
click at [17, 146] on icon at bounding box center [16, 149] width 11 height 11
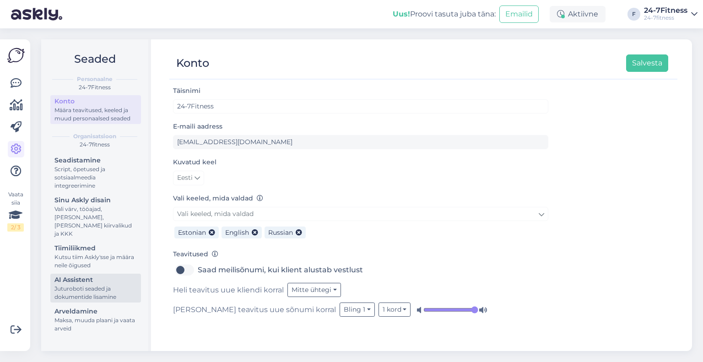
click at [77, 285] on div "Juturoboti seaded ja dokumentide lisamine" at bounding box center [95, 293] width 82 height 16
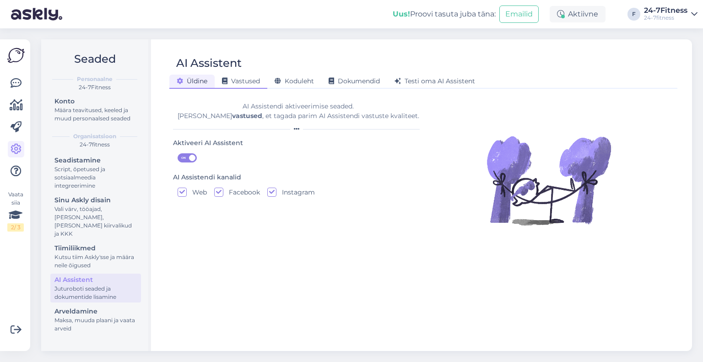
click at [254, 81] on span "Vastused" at bounding box center [241, 81] width 38 height 8
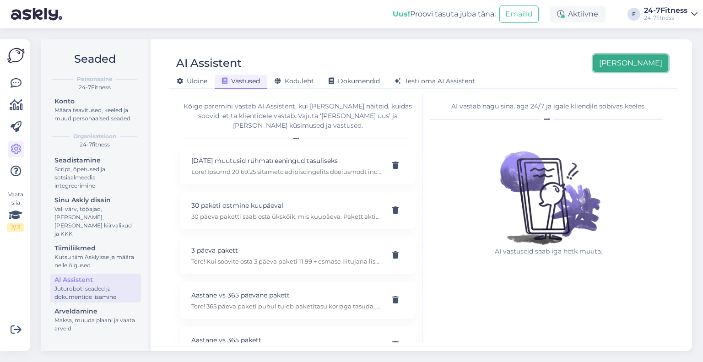
click at [649, 65] on button "[PERSON_NAME]" at bounding box center [630, 62] width 75 height 17
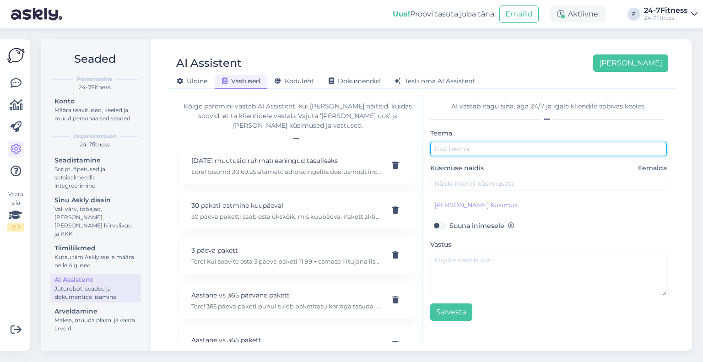
click at [482, 148] on input "text" at bounding box center [548, 149] width 237 height 14
paste input "Avatud uksed 24-7fitness spordiklubis 23.-30.09.2025"
type input "Avatud uksed 24-7fitness spordiklubis 23.-30.09.2025"
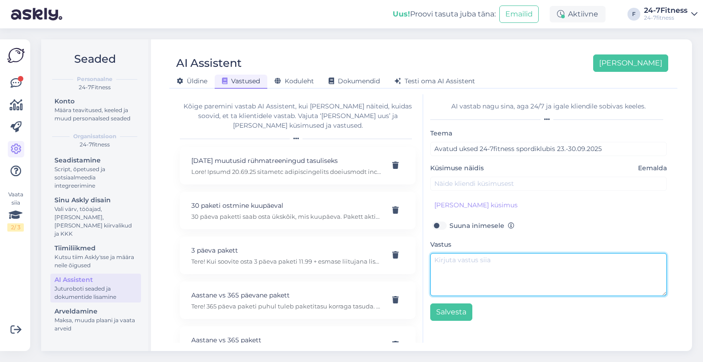
click at [468, 258] on textarea at bounding box center [548, 274] width 237 height 43
paste textarea "SPORDINÄDAL toimub 23.-30.09.2025 See tähendab, et perioodil 23.-30.09 on võima…"
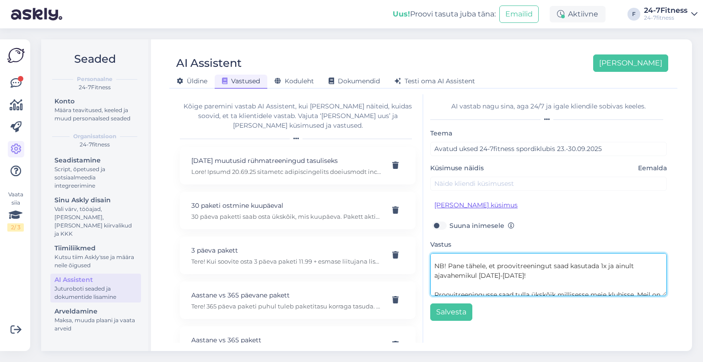
scroll to position [45, 0]
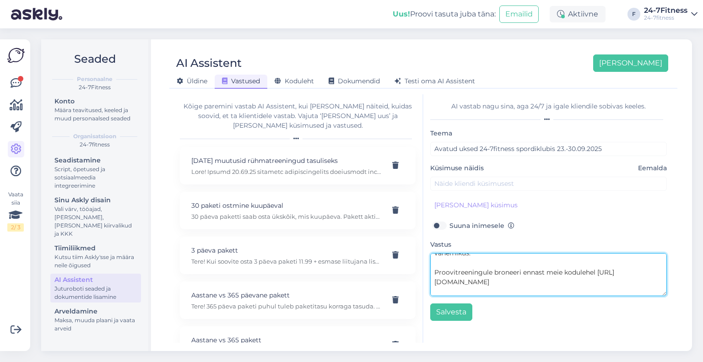
type textarea "SPORDINÄDAL toimub 23.-30.09.2025 See tähendab, et perioodil 23.-30.09 on võima…"
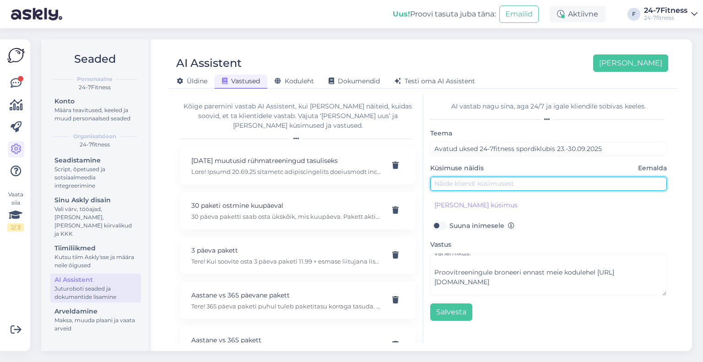
click at [477, 184] on input "text" at bounding box center [548, 184] width 237 height 14
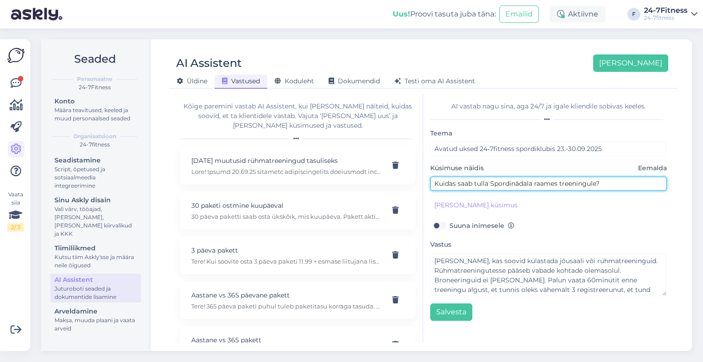
scroll to position [183, 0]
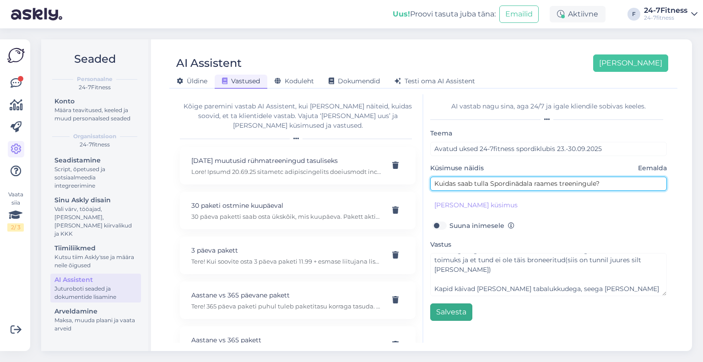
type input "Kuidas saab tulla Spordinädala raames treeningule?"
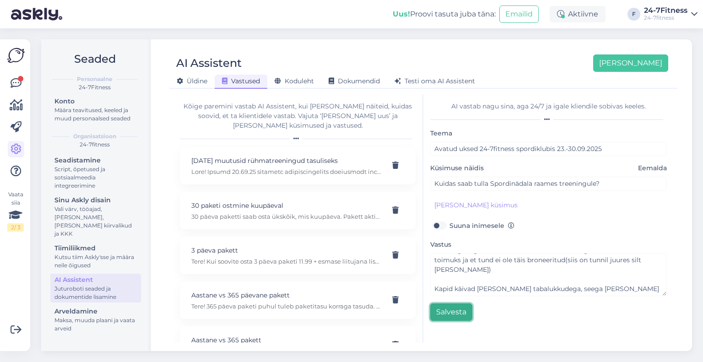
click at [457, 312] on button "Salvesta" at bounding box center [451, 311] width 42 height 17
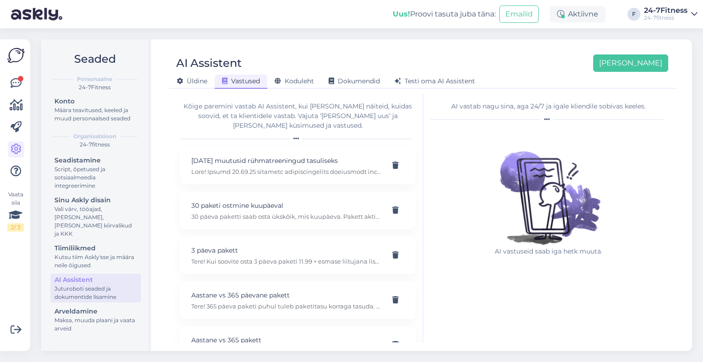
click at [7, 83] on div "Vaata siia 2 / 3 Võimalused Veendu, et Askly loob sulle väärtust. Sulge Ühenda …" at bounding box center [15, 195] width 30 height 312
click at [12, 83] on icon at bounding box center [16, 83] width 11 height 11
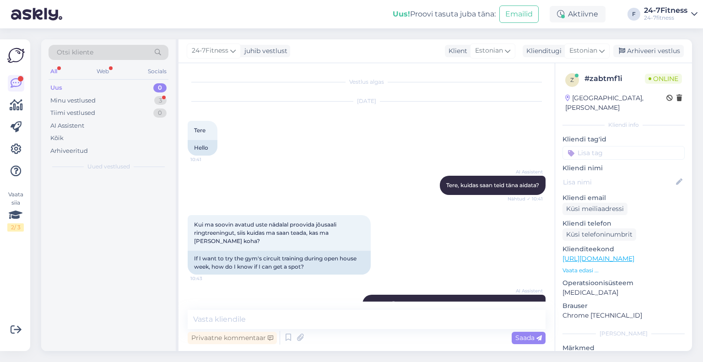
scroll to position [381, 0]
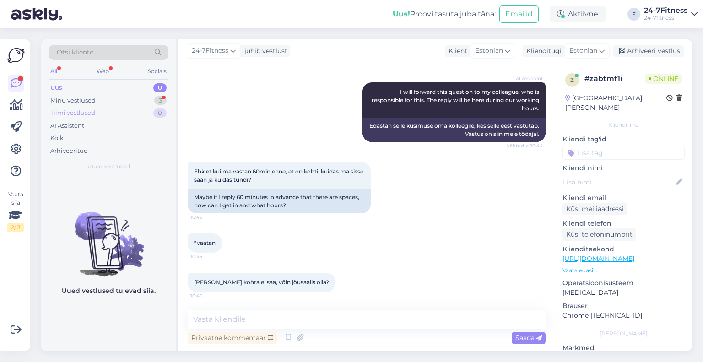
click at [103, 107] on div "Tiimi vestlused 0" at bounding box center [109, 113] width 120 height 13
click at [99, 100] on div "Minu vestlused 3" at bounding box center [109, 100] width 120 height 13
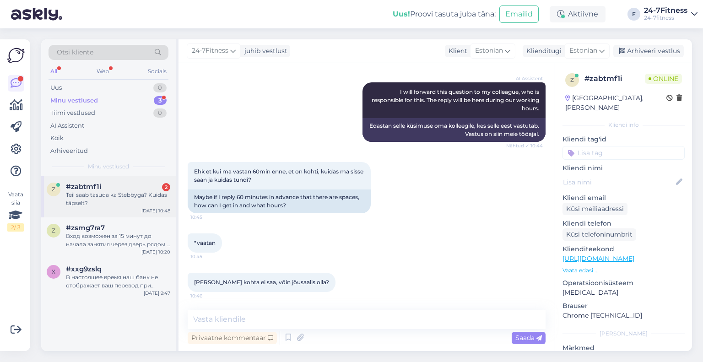
click at [93, 205] on div "Teil saab tasuda ka Stebbyga? Kuidas täpselt?" at bounding box center [118, 199] width 104 height 16
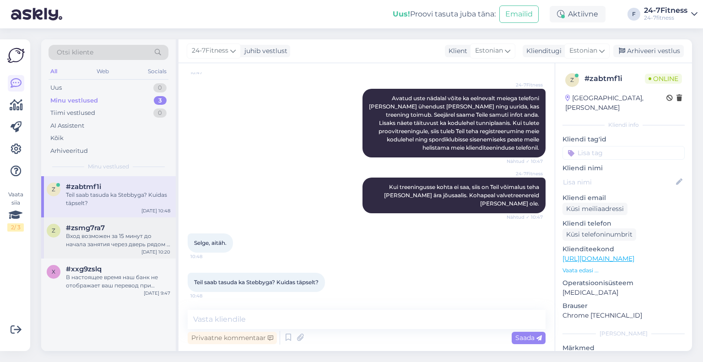
click at [96, 249] on div "z #zsmg7ra7 Вход возможен за 15 минут до начала занятия через дверь рядом с тур…" at bounding box center [108, 237] width 135 height 41
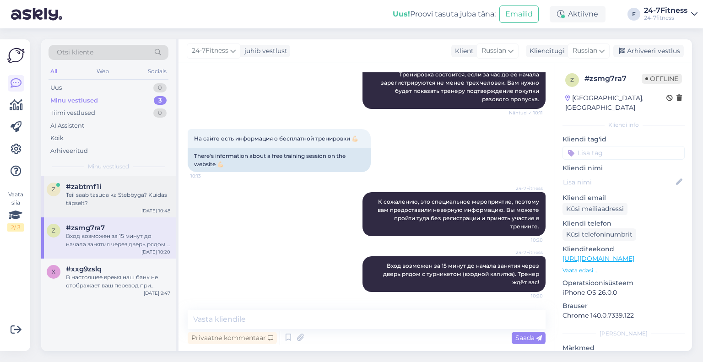
click at [105, 191] on div "Teil saab tasuda ka Stebbyga? Kuidas täpselt?" at bounding box center [118, 199] width 104 height 16
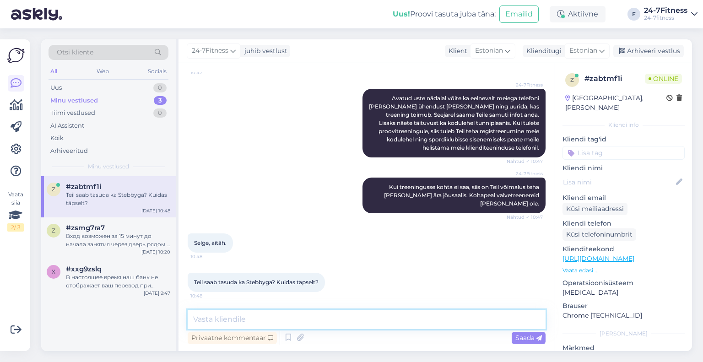
click at [247, 323] on textarea at bounding box center [367, 319] width 358 height 19
type textarea "T"
click at [253, 317] on textarea at bounding box center [367, 319] width 358 height 19
paste textarea "Spordiklubiga liitumiseks [PERSON_NAME] meie kodulehele [URL][DOMAIN_NAME] ja v…"
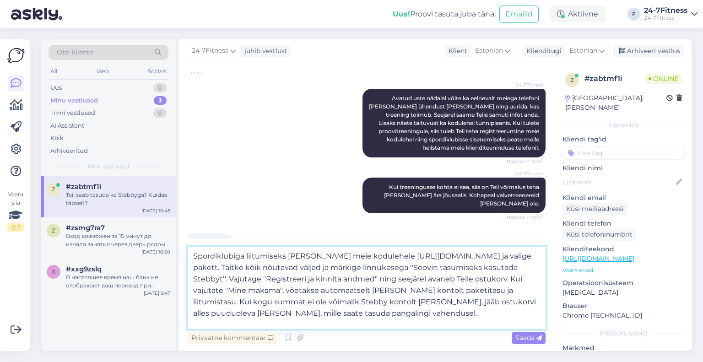
type textarea "Spordiklubiga liitumiseks [PERSON_NAME] meie kodulehele [URL][DOMAIN_NAME] ja v…"
click at [530, 348] on div "Vestlus algas [DATE] Tere 10:41 Hello AI Assistent [PERSON_NAME], kuidas saan t…" at bounding box center [367, 207] width 376 height 288
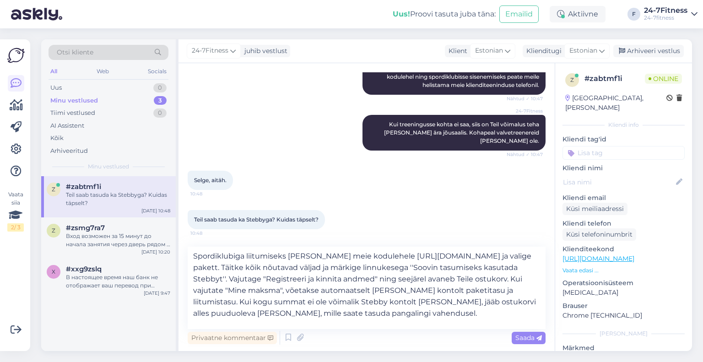
scroll to position [707, 0]
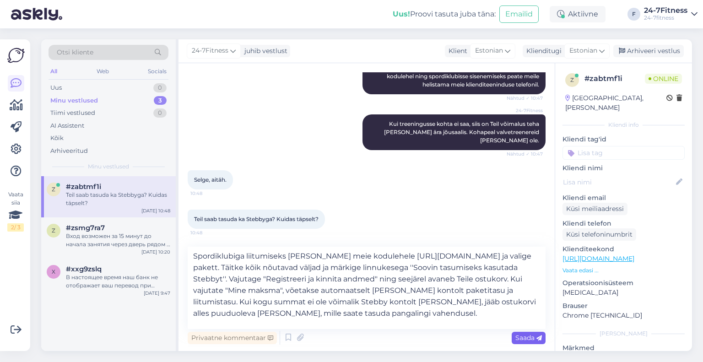
click at [515, 338] on span "Saada" at bounding box center [528, 338] width 27 height 8
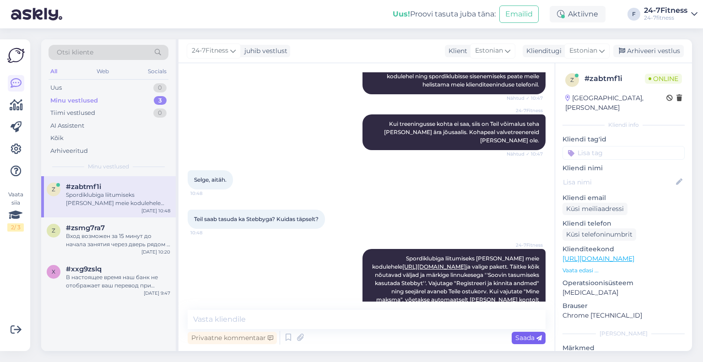
scroll to position [749, 0]
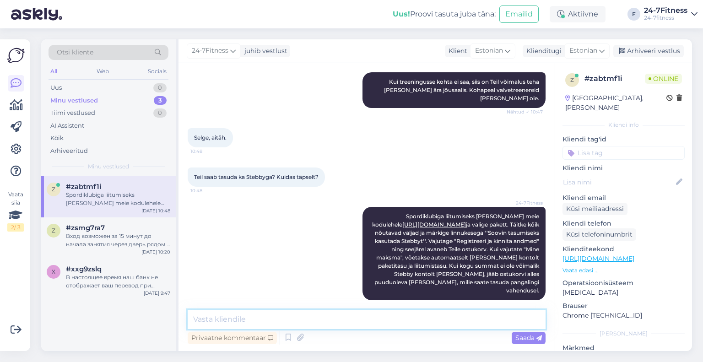
click at [318, 326] on textarea at bounding box center [367, 319] width 358 height 19
type textarea "Kohapeal meil pole töötajaid, seega tuleb ost sooritada meie kodulehelt."
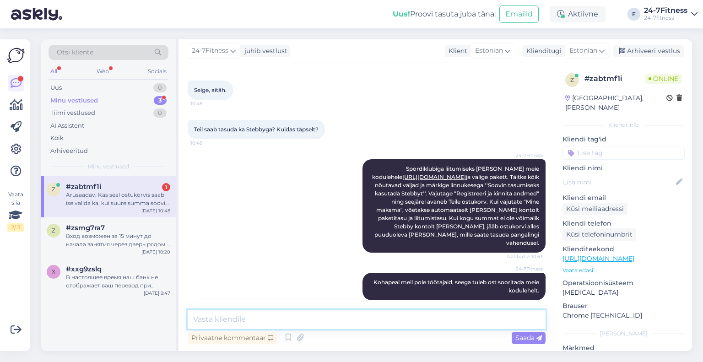
scroll to position [844, 0]
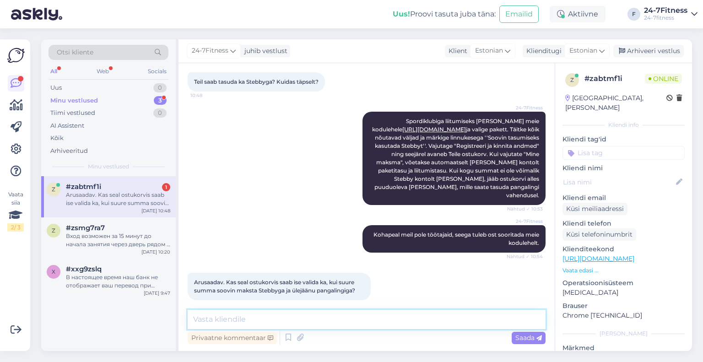
click at [282, 313] on textarea at bounding box center [367, 319] width 358 height 19
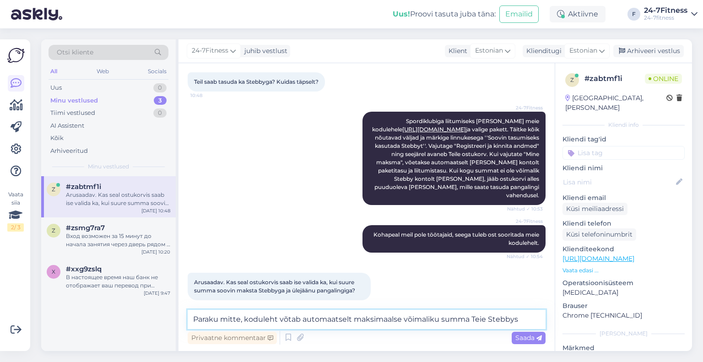
type textarea "Paraku mitte, koduleht võtab automaatselt maksimaalse võimaliku summa Teie Steb…"
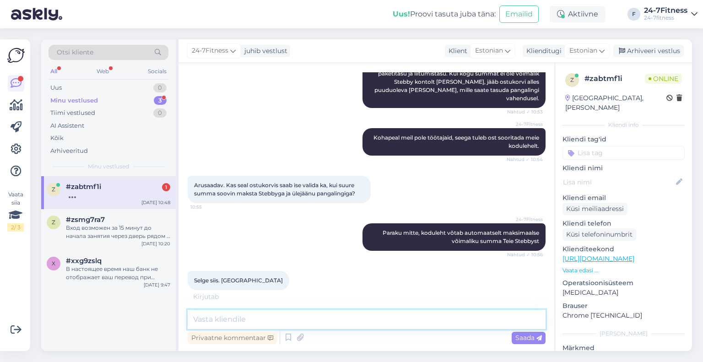
scroll to position [931, 0]
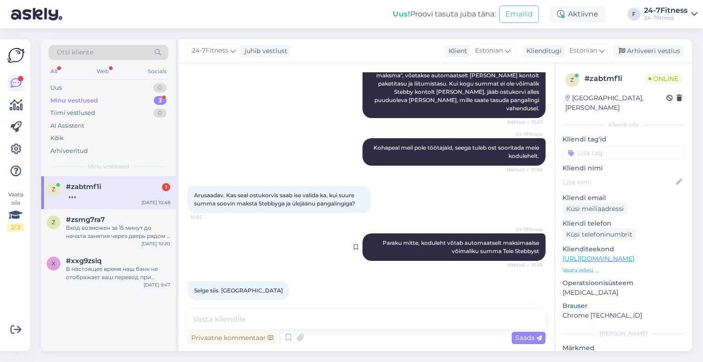
click at [394, 239] on span "Paraku mitte, koduleht võtab automaatselt maksimaalse võimaliku summa Teie Steb…" at bounding box center [462, 246] width 158 height 15
click at [104, 224] on div "Вход возможен за 15 минут до начала занятия через дверь рядом с турникетом (вхо…" at bounding box center [118, 232] width 104 height 16
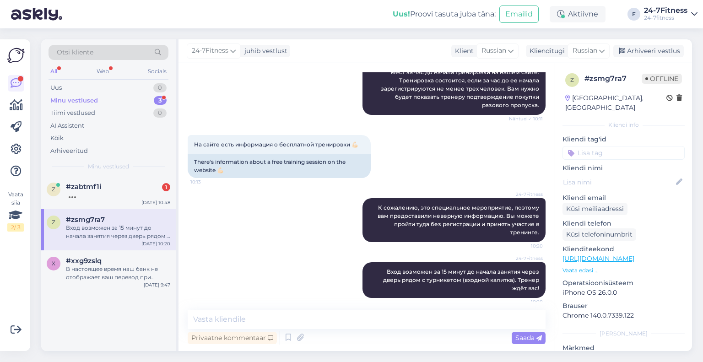
scroll to position [210, 0]
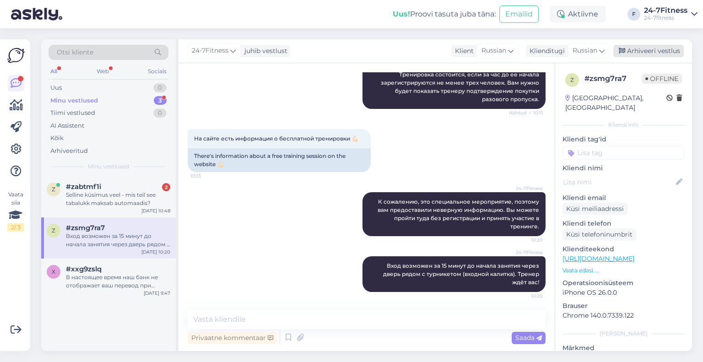
click at [648, 53] on div "Arhiveeri vestlus" at bounding box center [648, 51] width 70 height 12
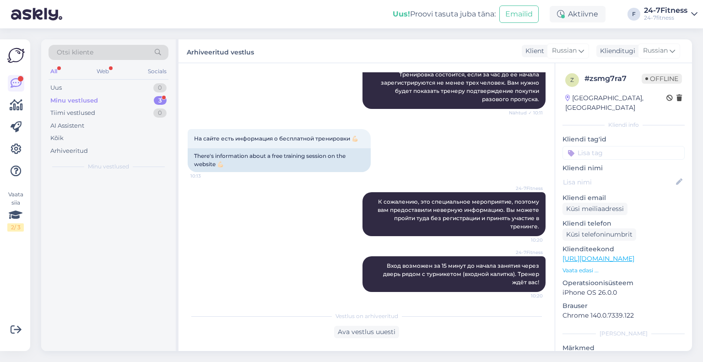
click at [81, 99] on div "Minu vestlused" at bounding box center [74, 100] width 48 height 9
click at [78, 89] on div "Uus 0" at bounding box center [109, 87] width 120 height 13
click at [81, 100] on div "Minu vestlused" at bounding box center [72, 100] width 45 height 9
click at [82, 111] on div "Tiimi vestlused" at bounding box center [72, 112] width 45 height 9
click at [51, 69] on div "All" at bounding box center [54, 71] width 11 height 12
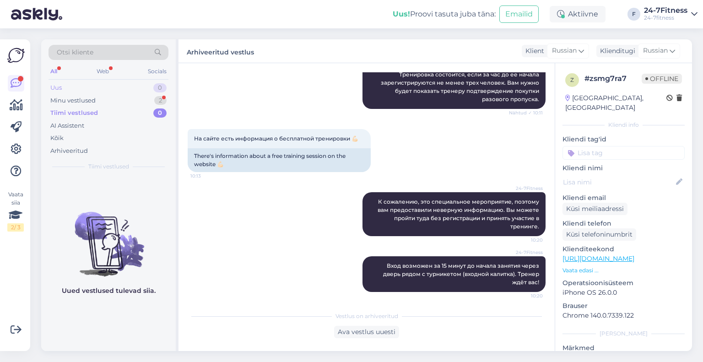
click at [92, 85] on div "Uus 0" at bounding box center [109, 87] width 120 height 13
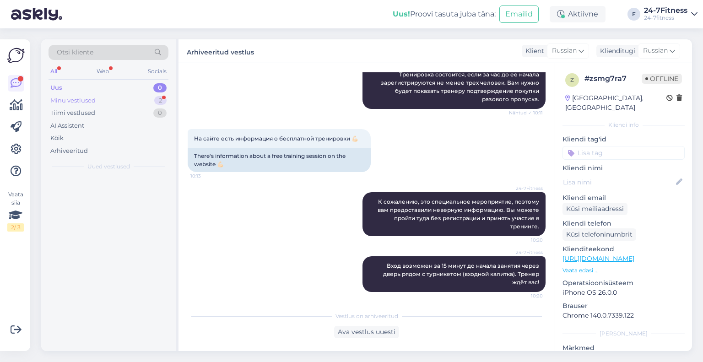
click at [92, 97] on div "Minu vestlused" at bounding box center [72, 100] width 45 height 9
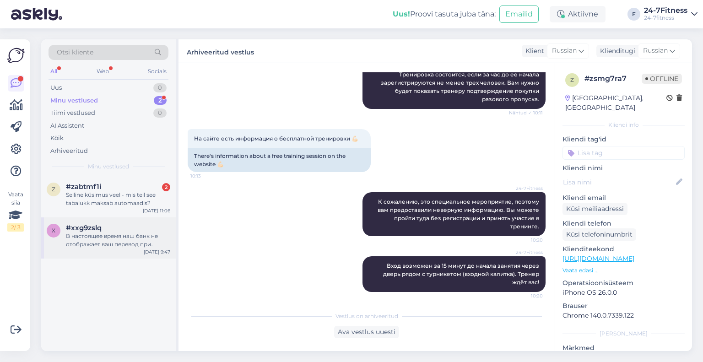
click at [119, 234] on div "В настоящее время наш банк не отображает ваш перевод при проверке." at bounding box center [118, 240] width 104 height 16
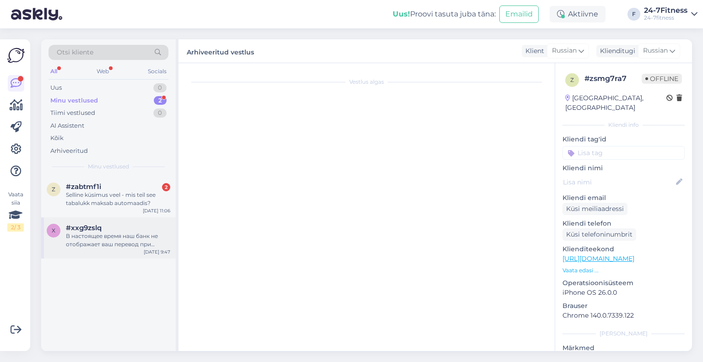
scroll to position [1476, 0]
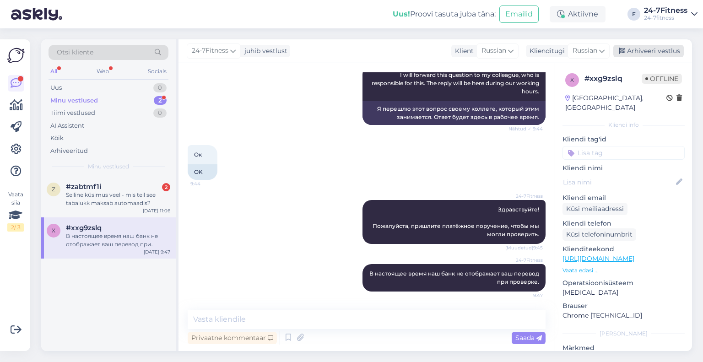
click at [634, 54] on div "Arhiveeri vestlus" at bounding box center [648, 51] width 70 height 12
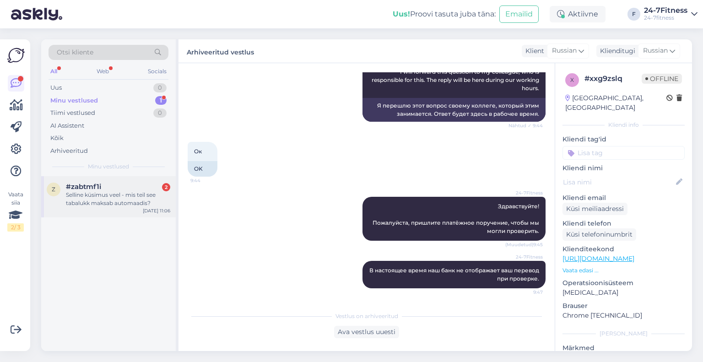
click at [106, 206] on div "Selline küsimus veel - mis teil see tabalukk maksab automaadis?" at bounding box center [118, 199] width 104 height 16
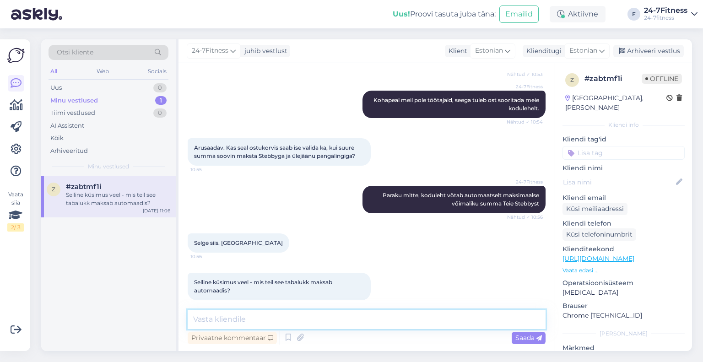
click at [277, 320] on textarea at bounding box center [367, 319] width 358 height 19
drag, startPoint x: 262, startPoint y: 321, endPoint x: 135, endPoint y: 309, distance: 126.9
click at [135, 309] on div "Otsi kliente All Web Socials Uus 0 Minu vestlused 1 Tiimi vestlused 0 AI Assist…" at bounding box center [366, 195] width 651 height 312
paste textarea "Riietusruumi kapi lukustamiseks on vaja tabalukku, mille sanga läbimõõt võib ol…"
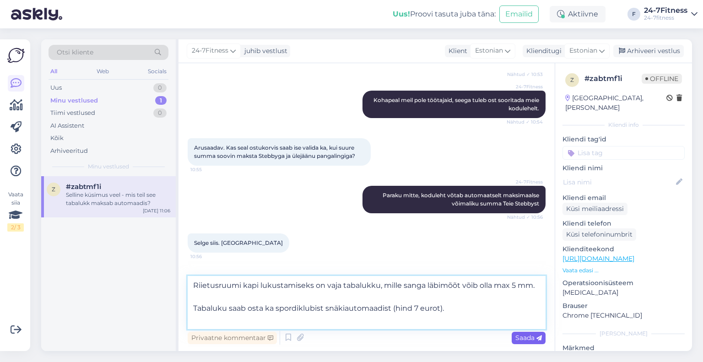
type textarea "Riietusruumi kapi lukustamiseks on vaja tabalukku, mille sanga läbimõõt võib ol…"
click at [523, 336] on span "Saada" at bounding box center [528, 338] width 27 height 8
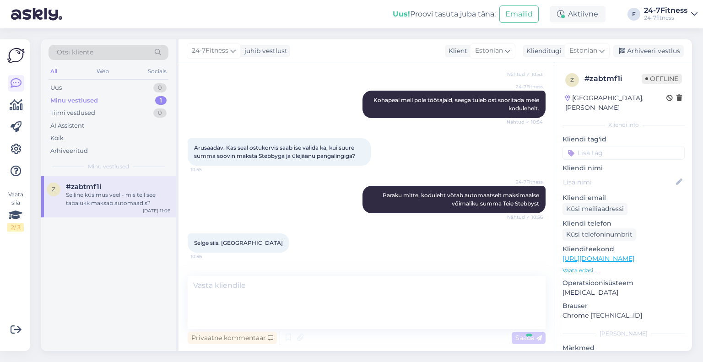
scroll to position [1051, 0]
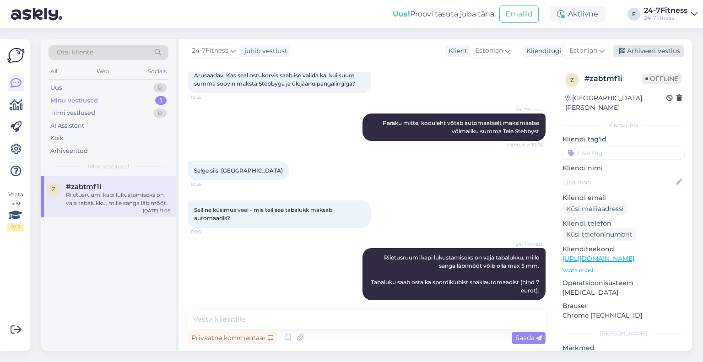
click at [646, 53] on div "Arhiveeri vestlus" at bounding box center [648, 51] width 70 height 12
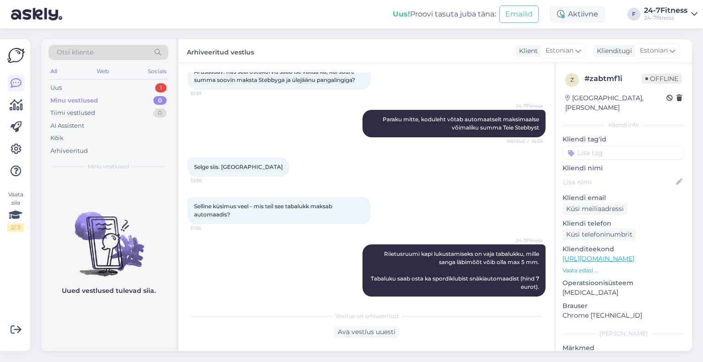
click at [72, 97] on div "Minu vestlused" at bounding box center [74, 100] width 48 height 9
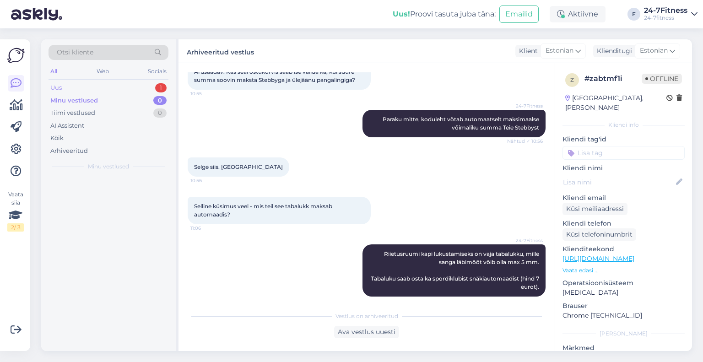
click at [75, 90] on div "Uus 1" at bounding box center [109, 87] width 120 height 13
click at [98, 197] on div "Здравствуйте! Членская карта активируется в течение одного рабочего дня после п…" at bounding box center [118, 199] width 104 height 16
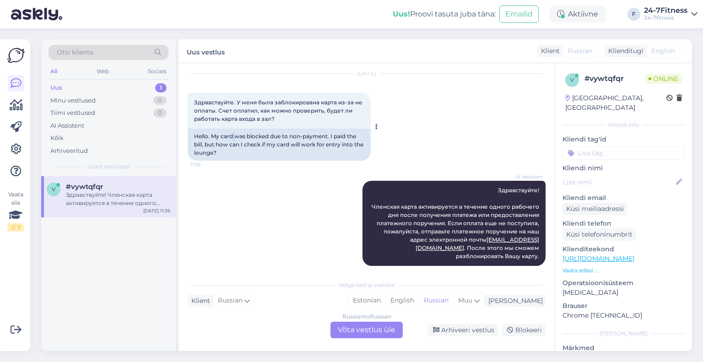
drag, startPoint x: 233, startPoint y: 133, endPoint x: 235, endPoint y: 139, distance: 6.4
click at [235, 139] on div "Hello. My card was blocked due to non-payment. I paid the bill, but how can I c…" at bounding box center [279, 145] width 183 height 32
click at [230, 150] on div "Hello. My card was blocked due to non-payment. I paid the bill, but how can I c…" at bounding box center [279, 145] width 183 height 32
click at [229, 152] on div "Hello. My card was blocked due to non-payment. I paid the bill, but how can I c…" at bounding box center [279, 145] width 183 height 32
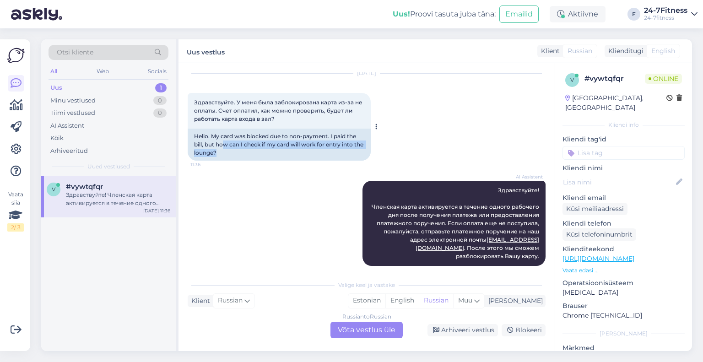
click at [229, 152] on div "Hello. My card was blocked due to non-payment. I paid the bill, but how can I c…" at bounding box center [279, 145] width 183 height 32
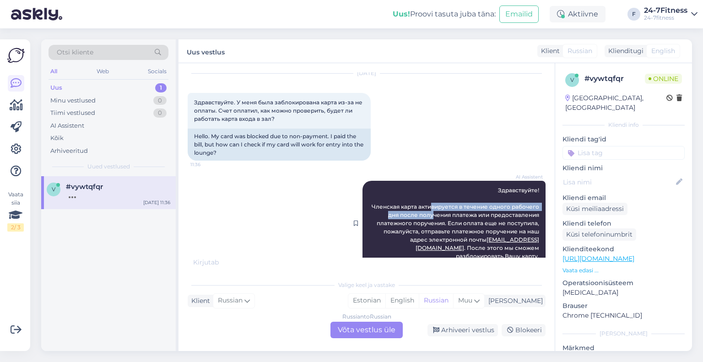
drag, startPoint x: 426, startPoint y: 207, endPoint x: 428, endPoint y: 215, distance: 8.0
click at [428, 214] on span "Здравствуйте! Членская карта активируется в течение одного рабочего дня после п…" at bounding box center [456, 223] width 169 height 73
click at [436, 224] on span "Здравствуйте! Членская карта активируется в течение одного рабочего дня после п…" at bounding box center [456, 223] width 169 height 73
drag, startPoint x: 462, startPoint y: 222, endPoint x: 438, endPoint y: 208, distance: 28.7
click at [438, 208] on span "Здравствуйте! Членская карта активируется в течение одного рабочего дня после п…" at bounding box center [456, 223] width 169 height 73
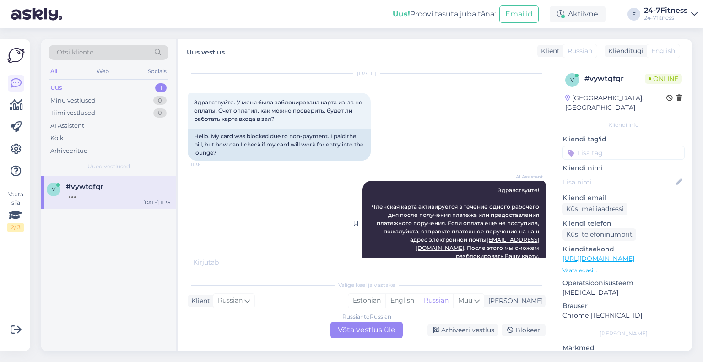
drag, startPoint x: 410, startPoint y: 208, endPoint x: 420, endPoint y: 219, distance: 14.3
click at [419, 218] on div "AI Assistent Здравствуйте! Членская карта активируется в течение одного рабочег…" at bounding box center [454, 223] width 183 height 85
click at [421, 219] on span "Здравствуйте! Членская карта активируется в течение одного рабочего дня после п…" at bounding box center [456, 223] width 169 height 73
drag, startPoint x: 482, startPoint y: 227, endPoint x: 455, endPoint y: 216, distance: 29.0
click at [459, 217] on span "Здравствуйте! Членская карта активируется в течение одного рабочего дня после п…" at bounding box center [456, 223] width 169 height 73
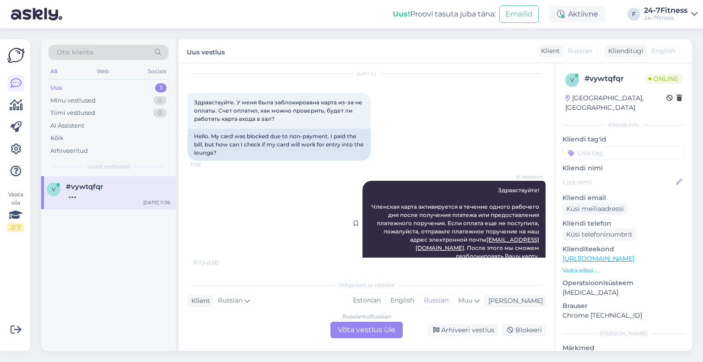
click at [445, 218] on span "Здравствуйте! Членская карта активируется в течение одного рабочего дня после п…" at bounding box center [456, 223] width 169 height 73
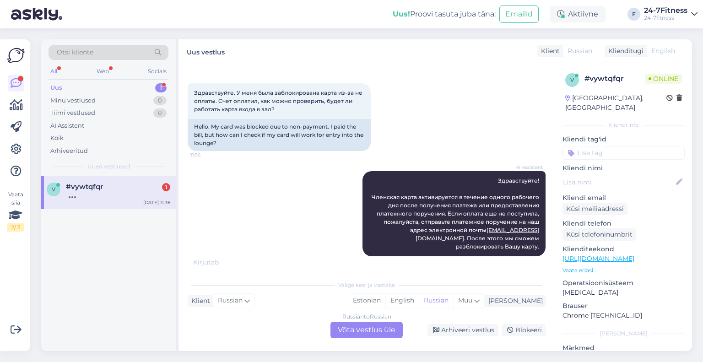
scroll to position [99, 0]
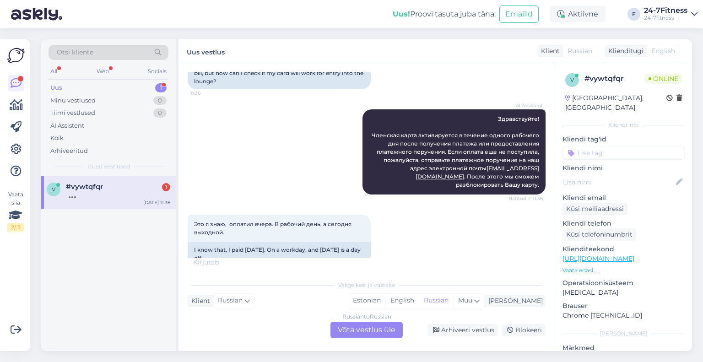
click at [348, 327] on div "Russian to Russian Võta vestlus üle" at bounding box center [366, 330] width 72 height 16
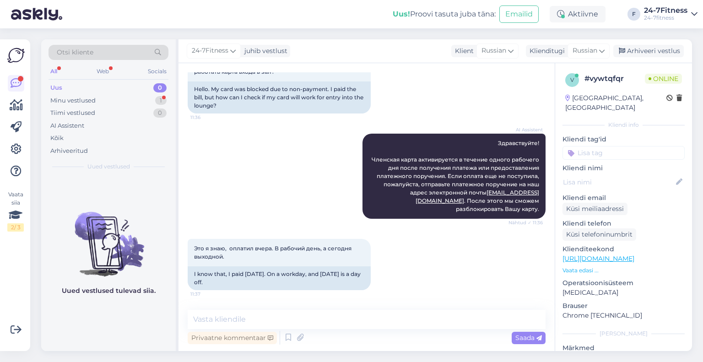
scroll to position [104, 0]
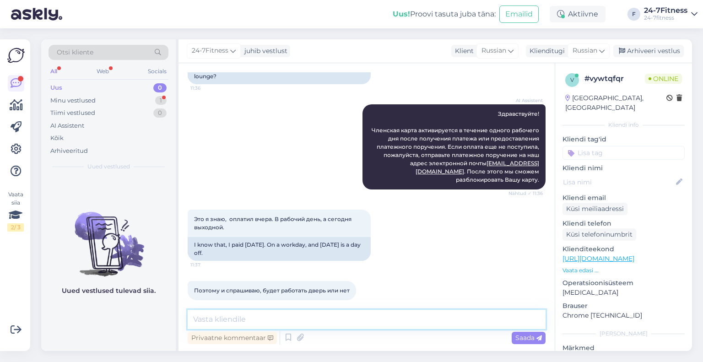
click at [260, 317] on textarea at bounding box center [367, 319] width 358 height 19
paste textarea "Пожалуйста, пришлите нам свой личный идентификационный номер, чтобы мы могли пр…"
type textarea "Пожалуйста, пришлите нам свой личный идентификационный номер, чтобы мы могли пр…"
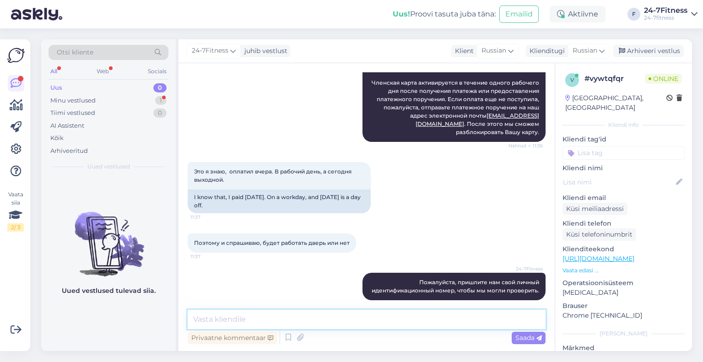
scroll to position [191, 0]
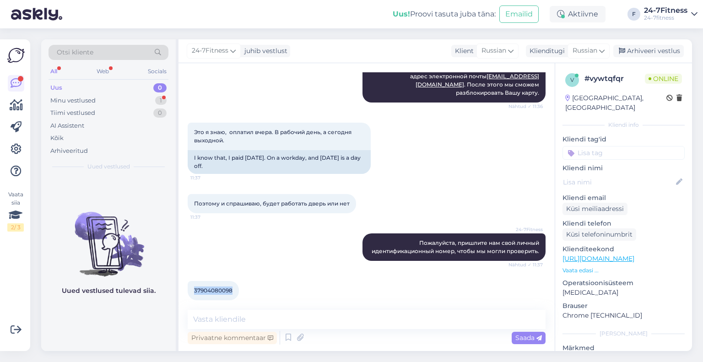
drag, startPoint x: 231, startPoint y: 283, endPoint x: 191, endPoint y: 282, distance: 39.4
click at [191, 282] on div "37904080098 11:37" at bounding box center [213, 290] width 51 height 19
copy span "37904080098"
click at [295, 322] on textarea at bounding box center [367, 319] width 358 height 19
paste textarea "Ваши права доступа активны, вы можете посещать фитнес-клуб."
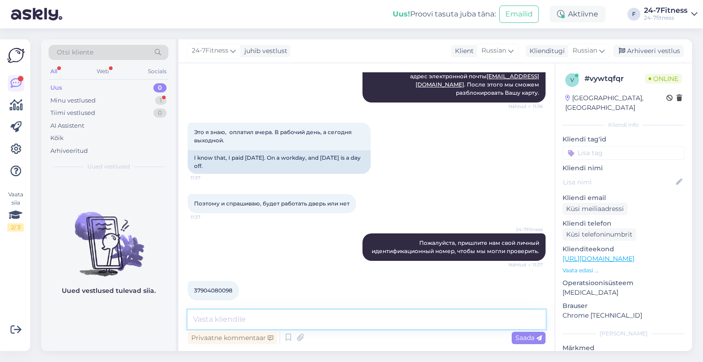
type textarea "Ваши права доступа активны, вы можете посещать фитнес-клуб."
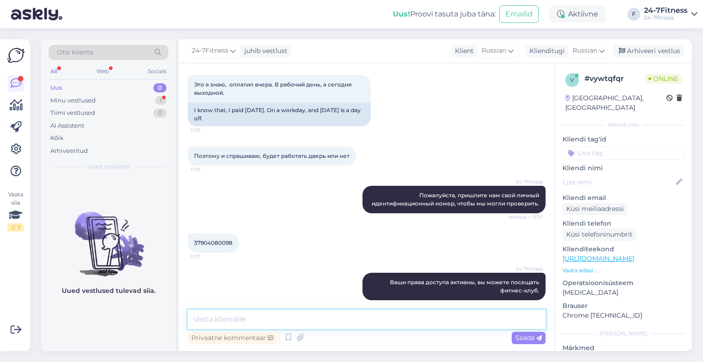
scroll to position [287, 0]
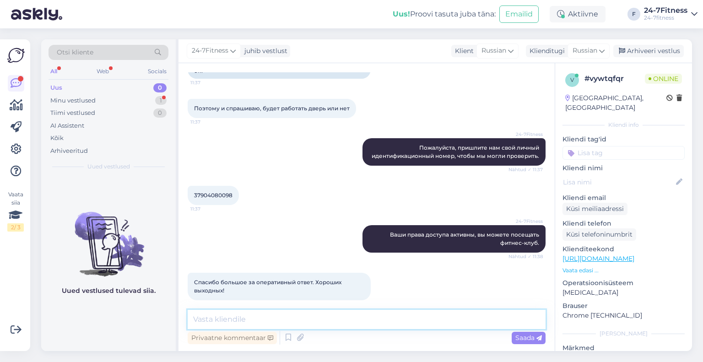
paste textarea "Спасибо! Желаем вам хороших выходных и успешных тренировок!"
type textarea "Спасибо! Желаем вам хороших выходных и успешных тренировок!"
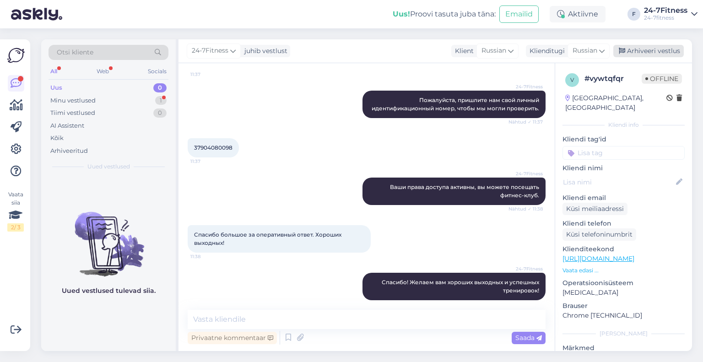
click at [640, 55] on div "Arhiveeri vestlus" at bounding box center [648, 51] width 70 height 12
